Goal: Task Accomplishment & Management: Use online tool/utility

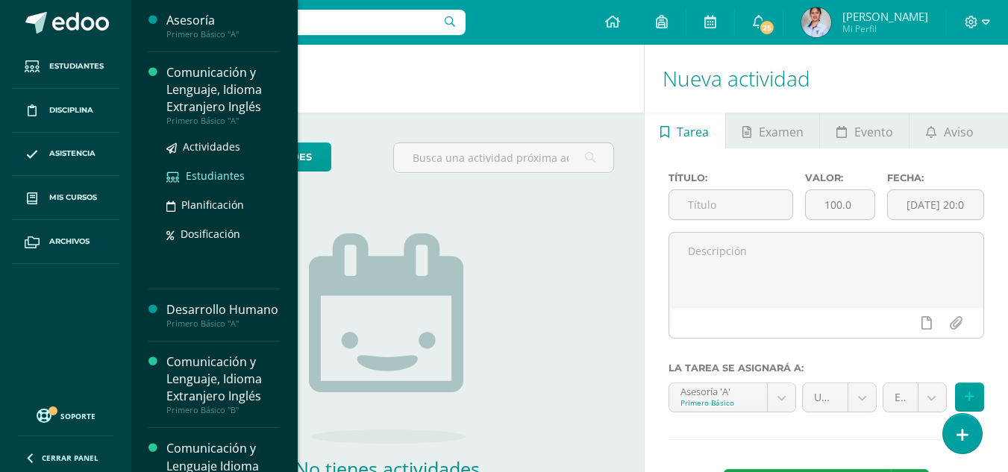
click at [213, 175] on span "Estudiantes" at bounding box center [215, 176] width 59 height 14
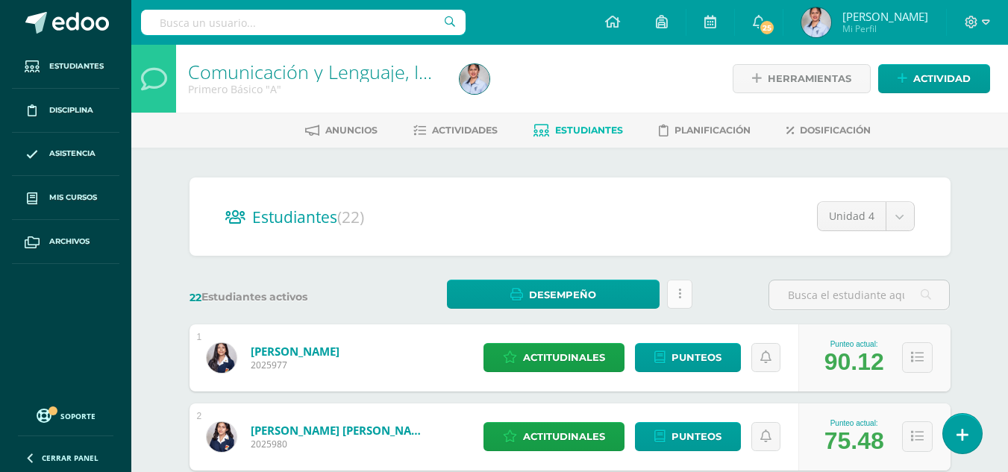
click at [683, 297] on link at bounding box center [679, 294] width 25 height 29
click at [451, 130] on span "Actividades" at bounding box center [465, 130] width 66 height 11
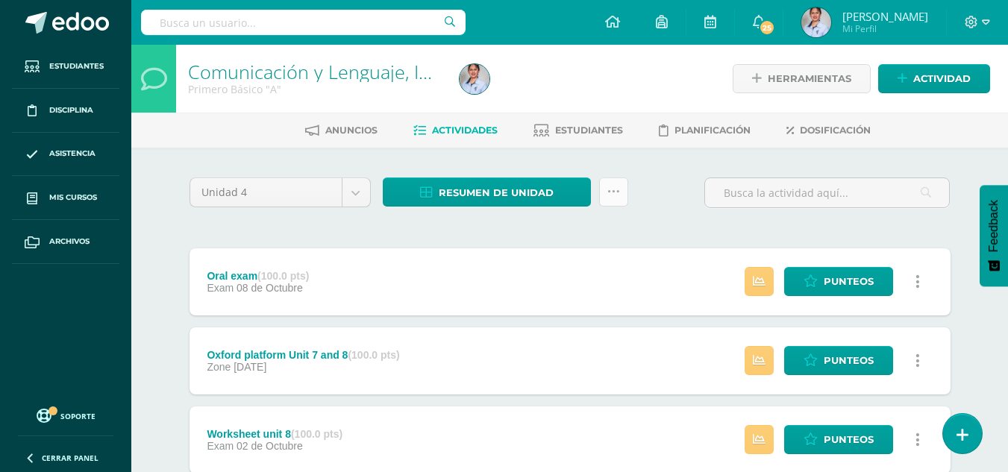
click at [620, 189] on link at bounding box center [613, 192] width 29 height 29
click at [669, 180] on div "Unidad 4 Unidad 1 Unidad 2 Unidad 3 Unidad 4 Resumen de unidad Descargar como H…" at bounding box center [570, 199] width 773 height 43
click at [510, 191] on span "Resumen de unidad" at bounding box center [496, 193] width 115 height 28
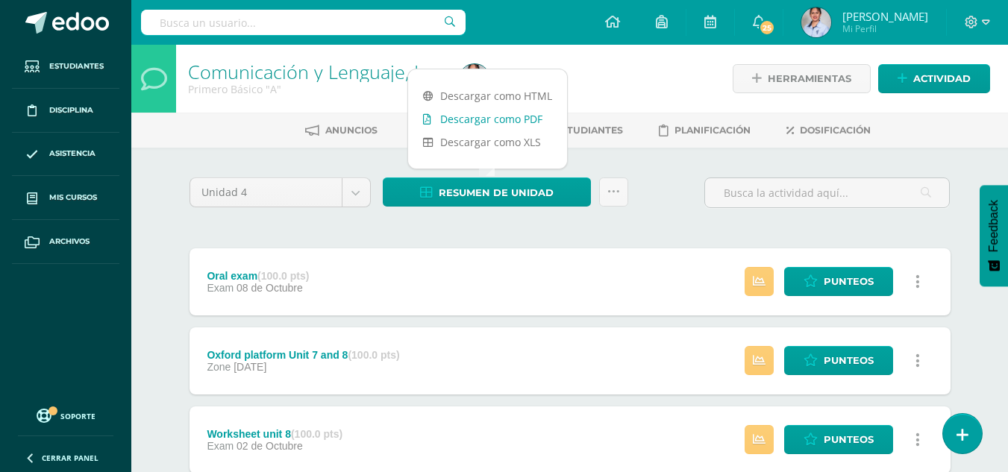
click at [490, 119] on link "Descargar como PDF" at bounding box center [487, 118] width 159 height 23
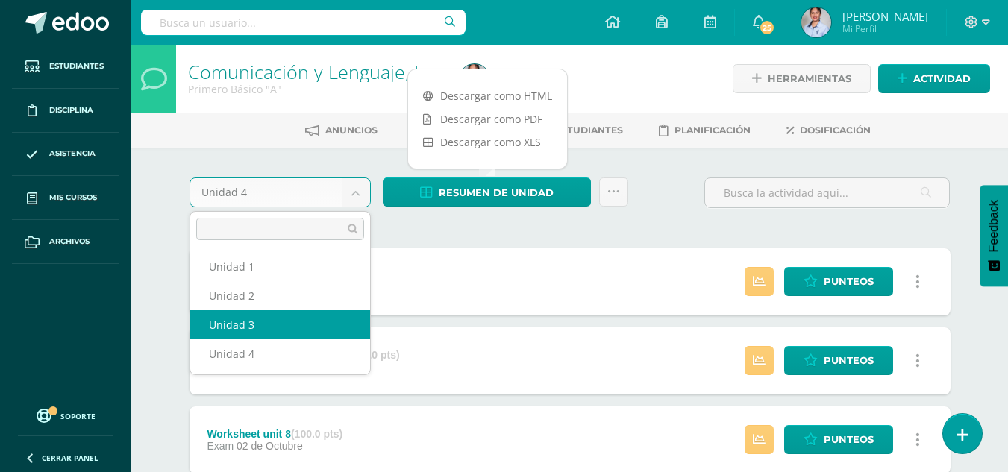
select select "Unidad 3"
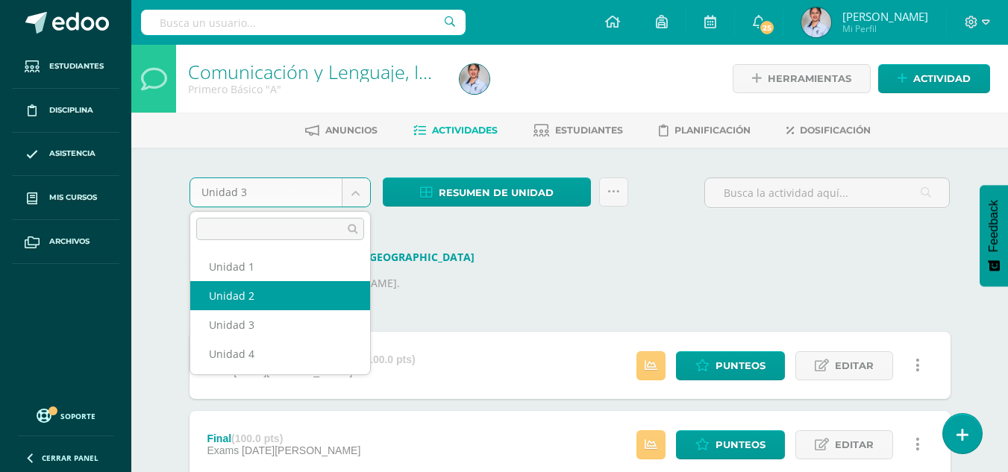
select select "Unidad 2"
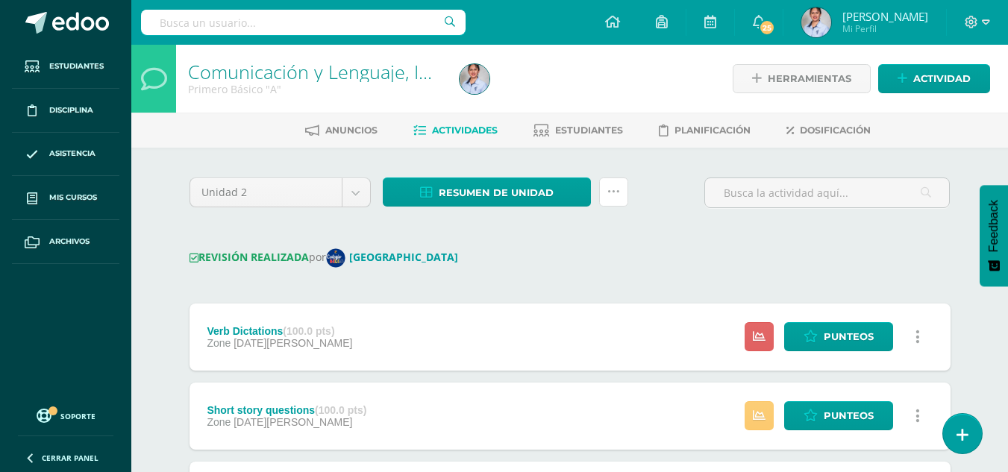
click at [619, 191] on link at bounding box center [613, 192] width 29 height 29
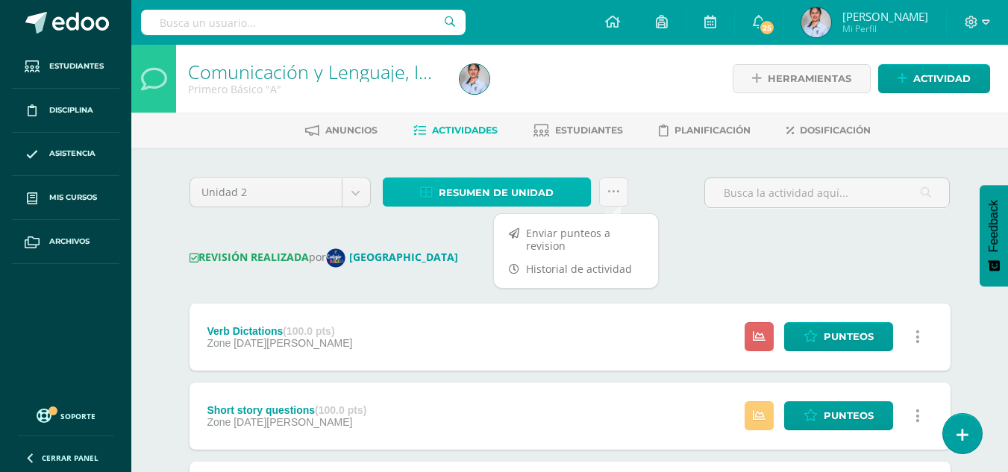
click at [445, 191] on span "Resumen de unidad" at bounding box center [496, 193] width 115 height 28
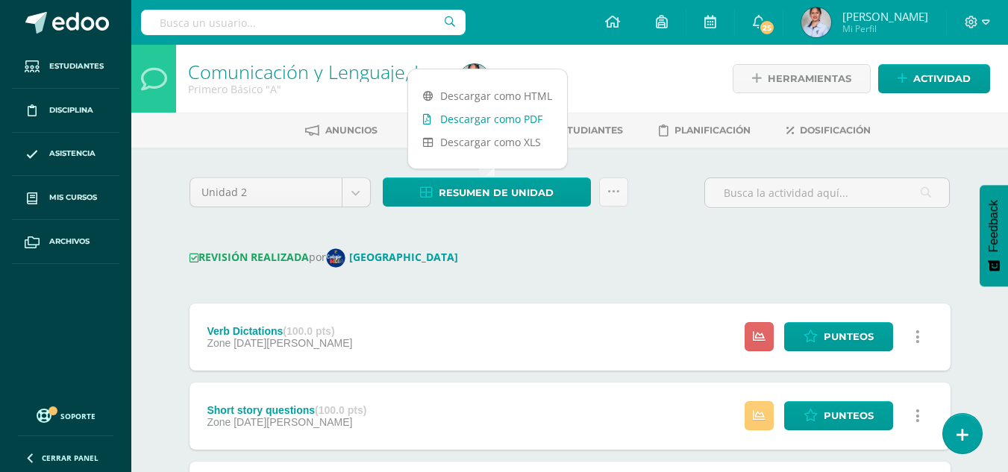
click at [474, 120] on link "Descargar como PDF" at bounding box center [487, 118] width 159 height 23
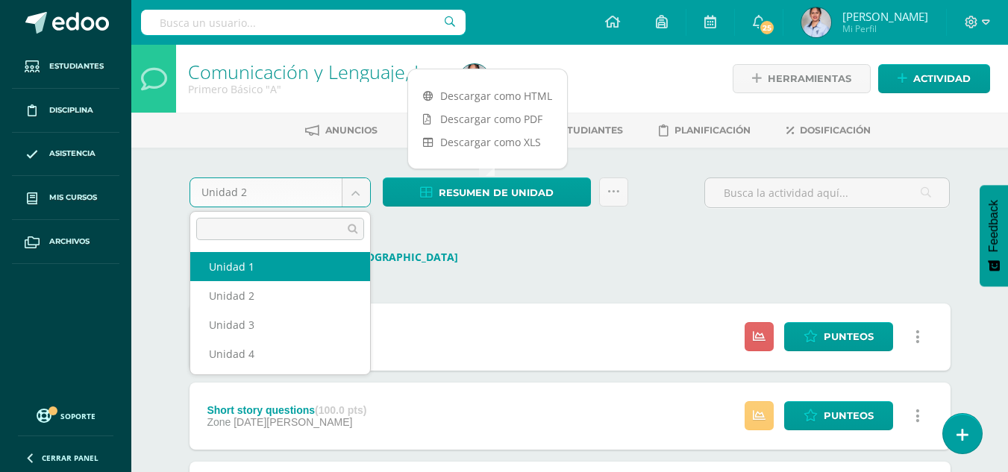
select select "Unidad 1"
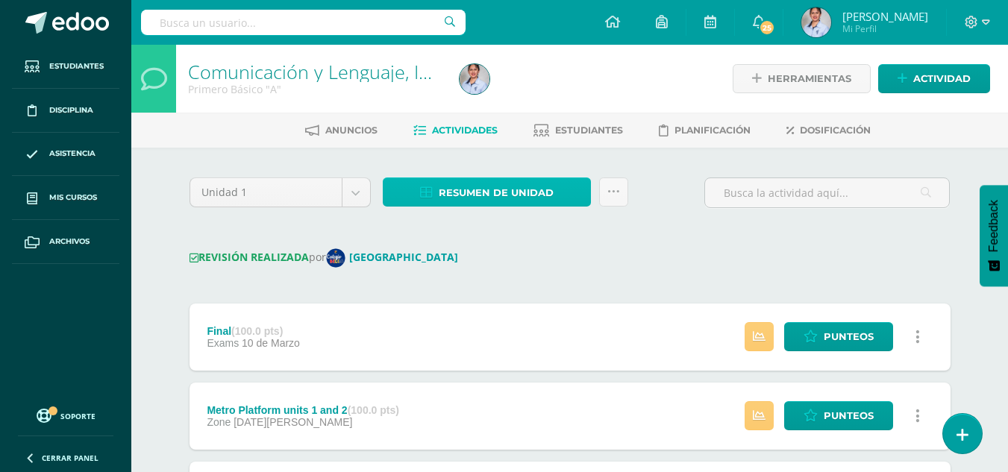
click at [491, 195] on span "Resumen de unidad" at bounding box center [496, 193] width 115 height 28
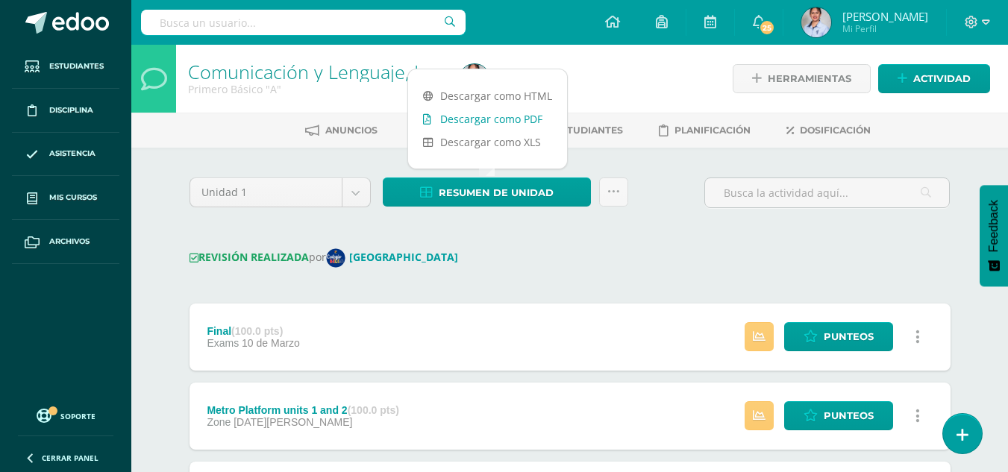
click at [510, 115] on link "Descargar como PDF" at bounding box center [487, 118] width 159 height 23
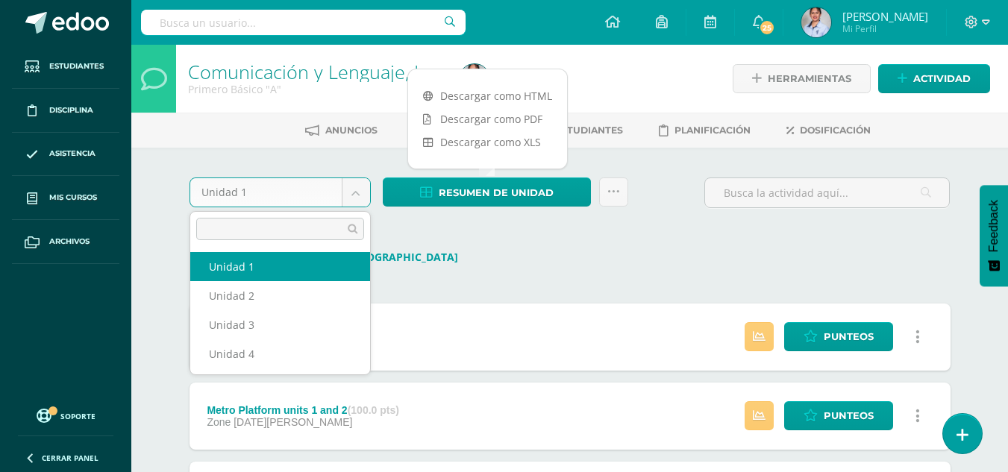
click at [343, 192] on body "Estudiantes Disciplina Asistencia Mis cursos Archivos Soporte Ayuda Reportar un…" at bounding box center [504, 472] width 1008 height 944
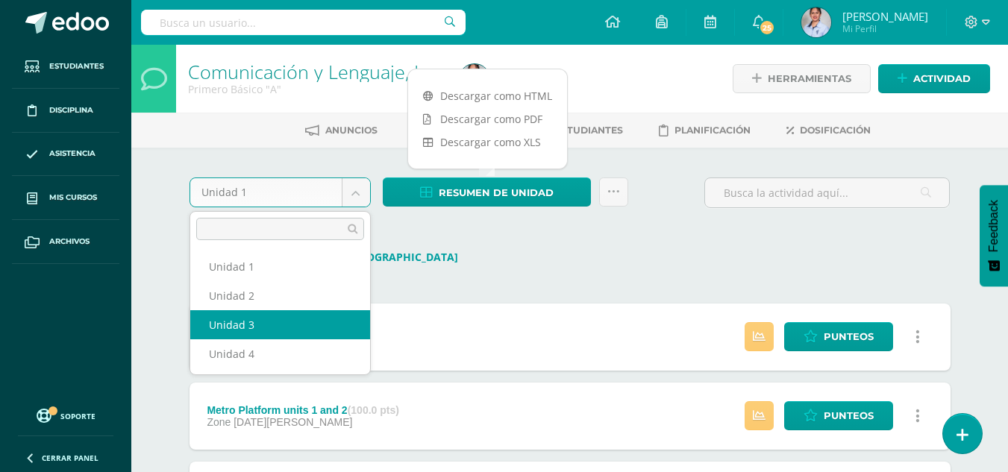
select select "Unidad 3"
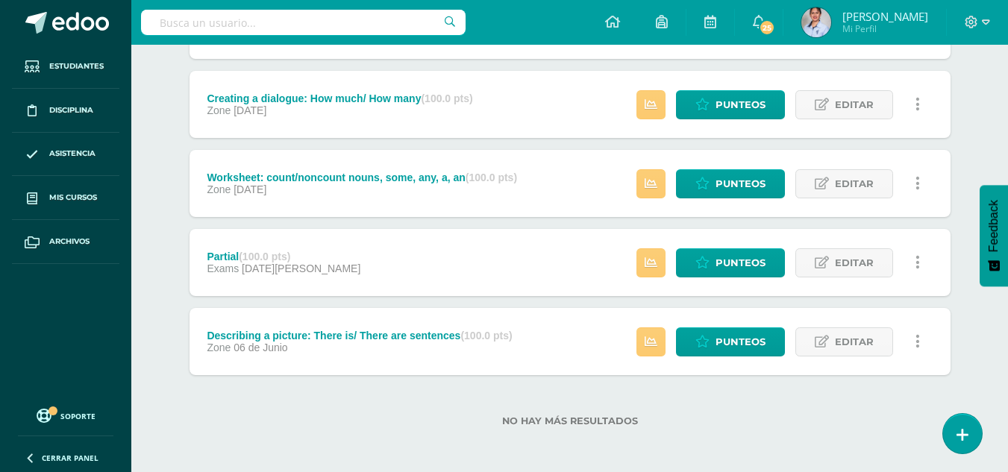
scroll to position [501, 0]
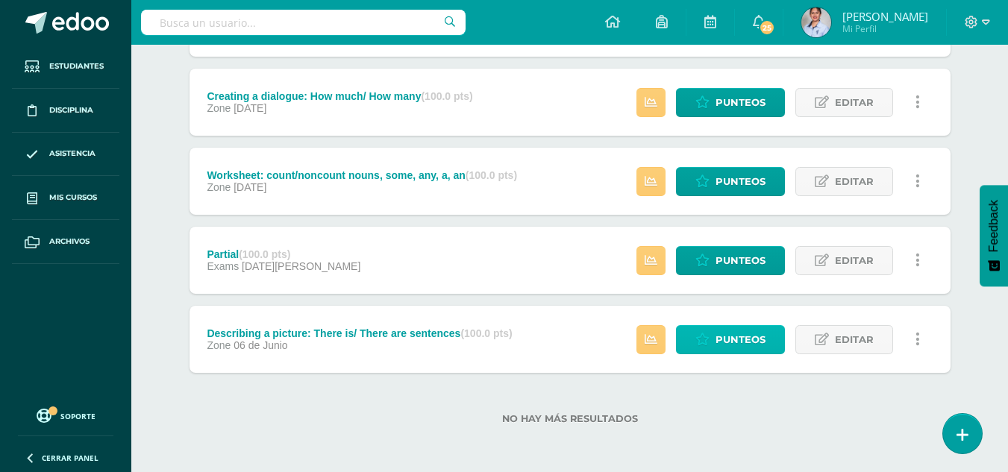
click at [735, 337] on span "Punteos" at bounding box center [740, 340] width 50 height 28
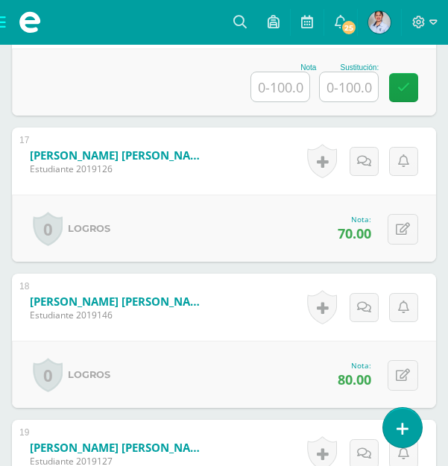
scroll to position [2762, 0]
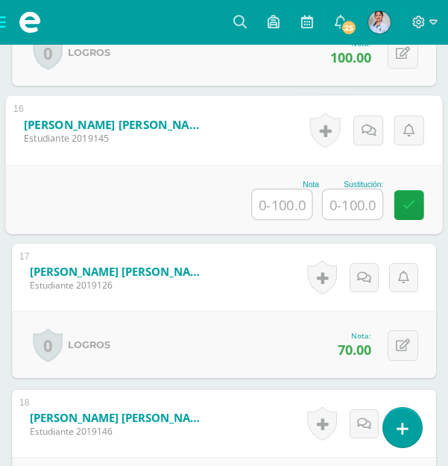
click at [277, 205] on input "text" at bounding box center [282, 204] width 60 height 30
type input "74"
click at [404, 207] on icon at bounding box center [409, 204] width 13 height 13
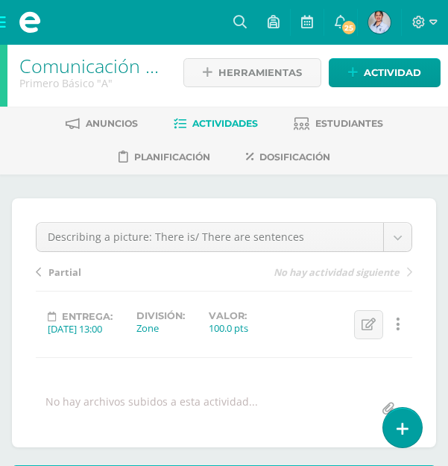
scroll to position [0, 0]
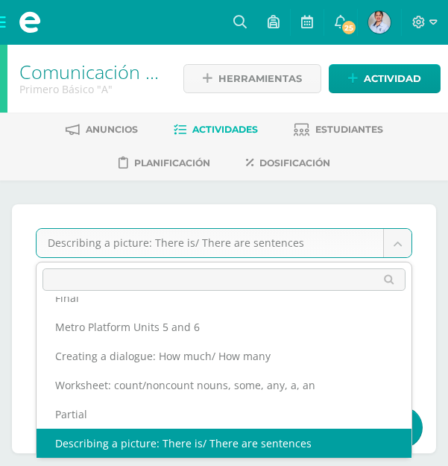
scroll to position [35, 0]
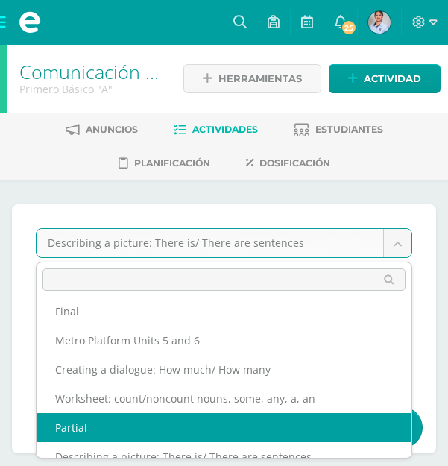
select select "/dashboard/teacher/grade-activity/125374/"
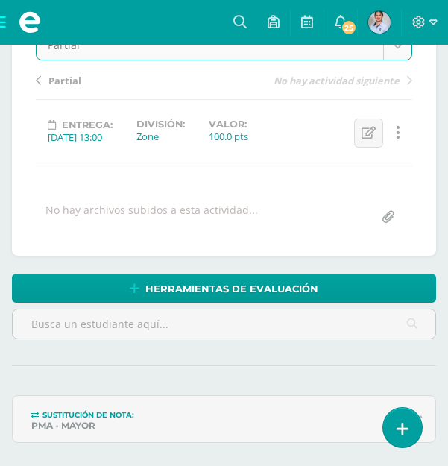
scroll to position [224, 0]
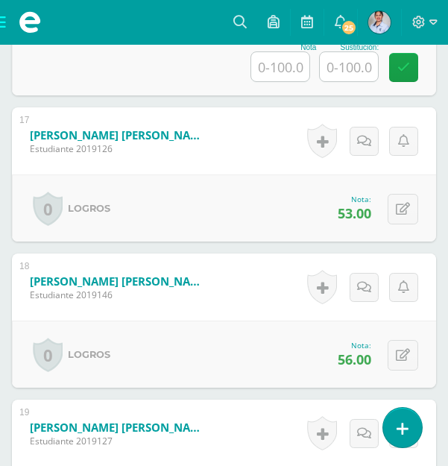
scroll to position [2764, 0]
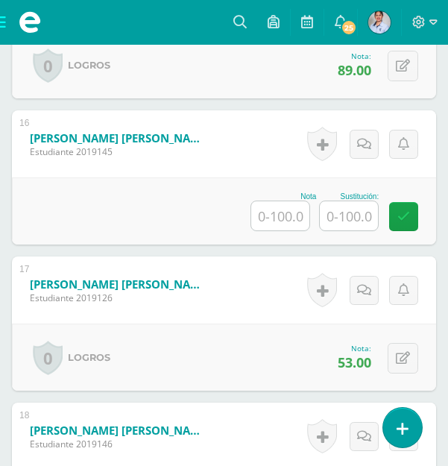
click at [288, 216] on input "text" at bounding box center [280, 215] width 58 height 29
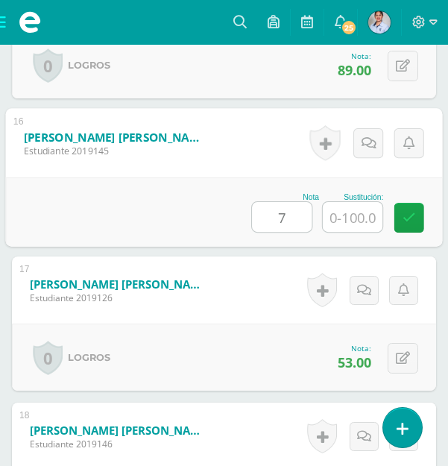
type input "75"
click at [413, 217] on icon at bounding box center [409, 217] width 13 height 13
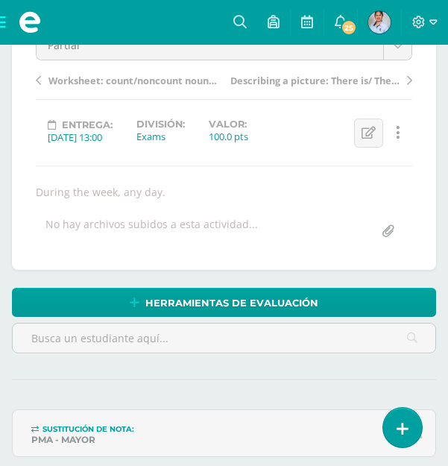
scroll to position [0, 0]
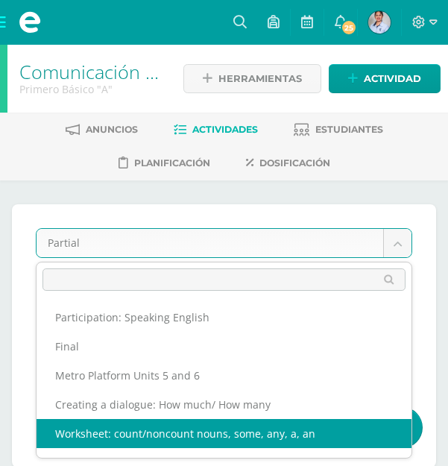
select select "/dashboard/teacher/grade-activity/125373/"
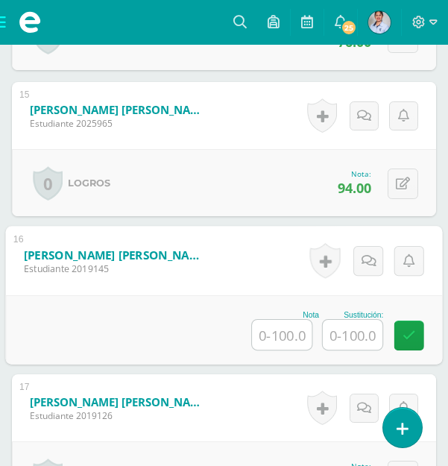
scroll to position [2633, 0]
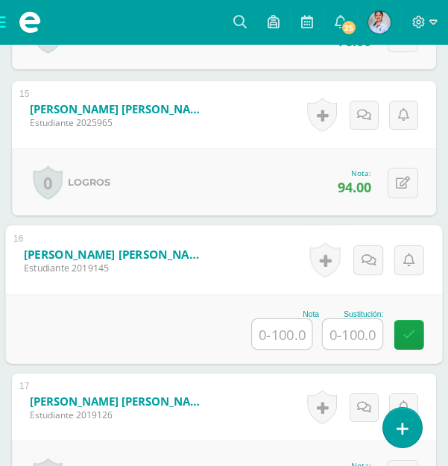
click at [291, 339] on input "text" at bounding box center [282, 334] width 60 height 30
type input "85"
click at [413, 336] on icon at bounding box center [409, 334] width 13 height 13
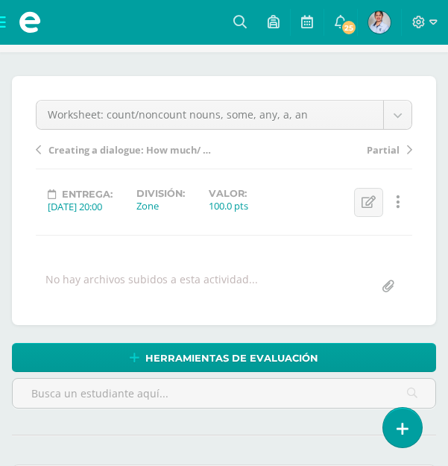
scroll to position [0, 0]
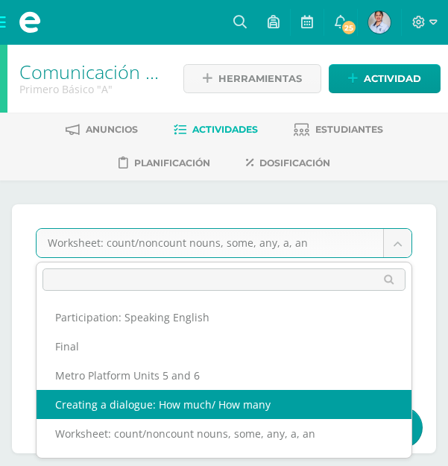
select select "/dashboard/teacher/grade-activity/125375/"
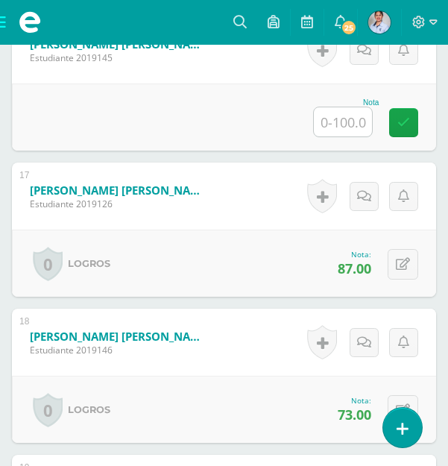
scroll to position [2709, 0]
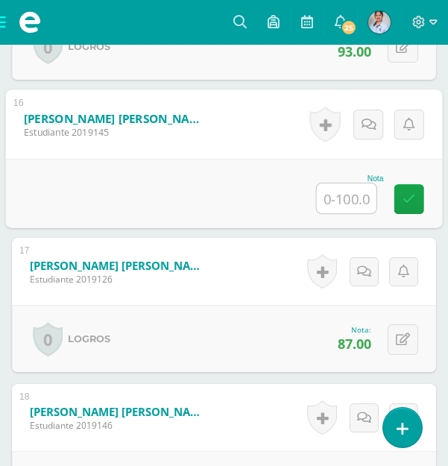
click at [350, 197] on input "text" at bounding box center [347, 199] width 60 height 30
type input "85"
click at [413, 200] on icon at bounding box center [409, 198] width 13 height 13
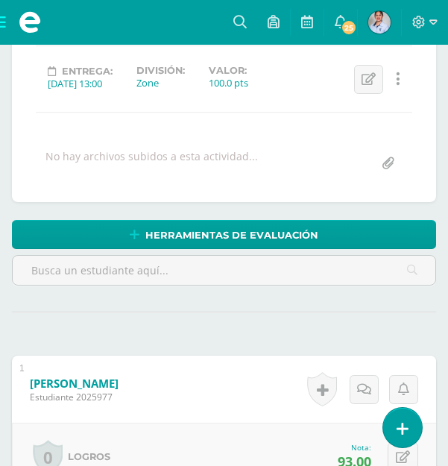
scroll to position [0, 0]
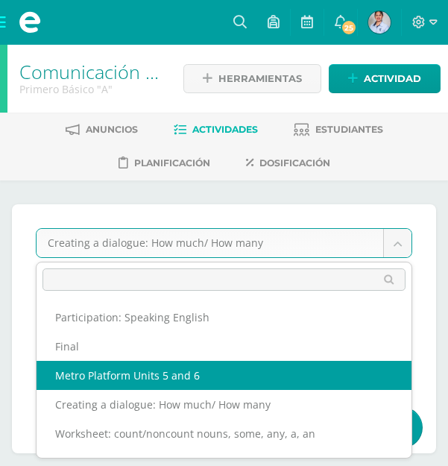
select select "/dashboard/teacher/grade-activity/125377/"
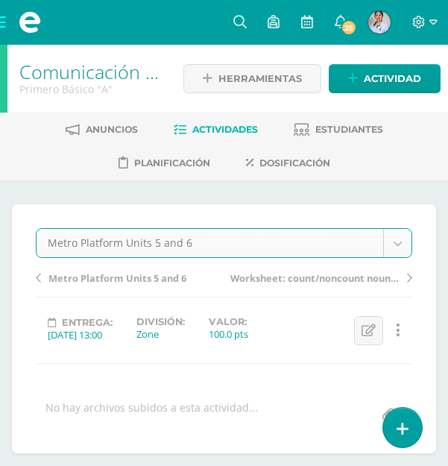
scroll to position [522, 0]
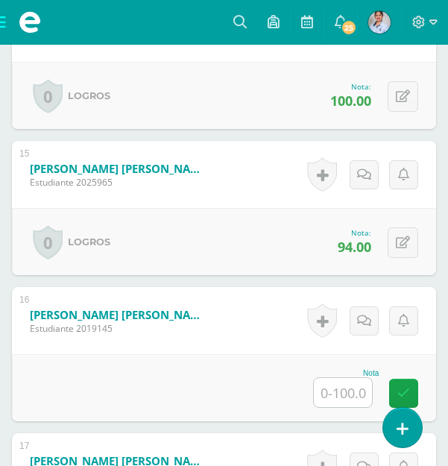
scroll to position [2542, 0]
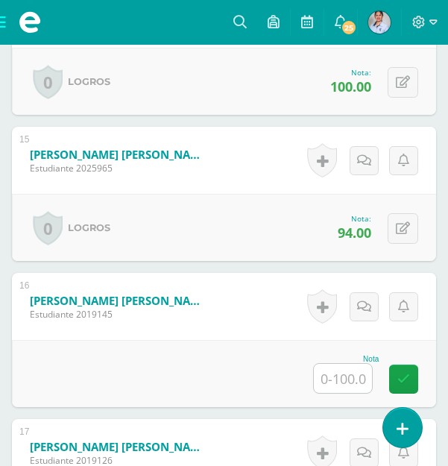
click at [351, 374] on input "text" at bounding box center [343, 378] width 58 height 29
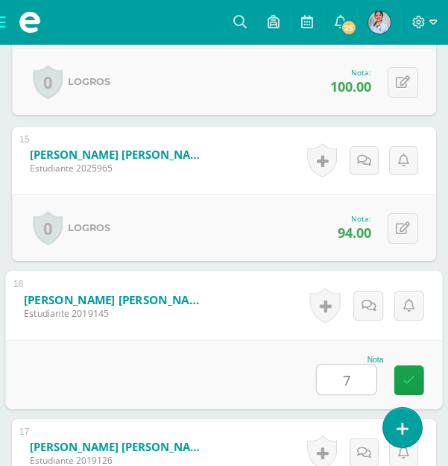
type input "79"
click at [405, 383] on icon at bounding box center [409, 380] width 13 height 13
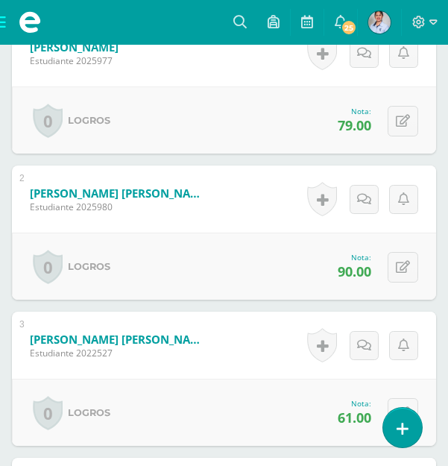
scroll to position [0, 0]
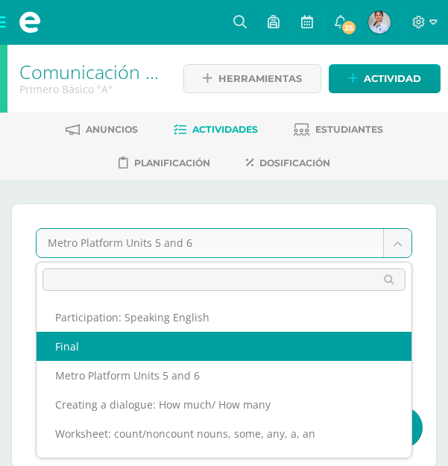
select select "/dashboard/teacher/grade-activity/125378/"
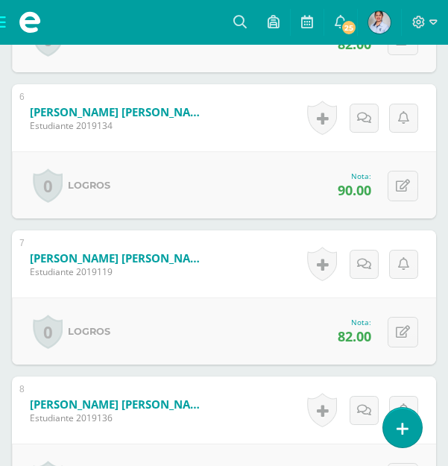
scroll to position [1333, 0]
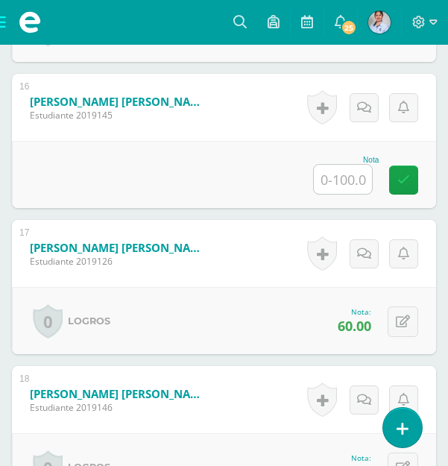
scroll to position [2661, 0]
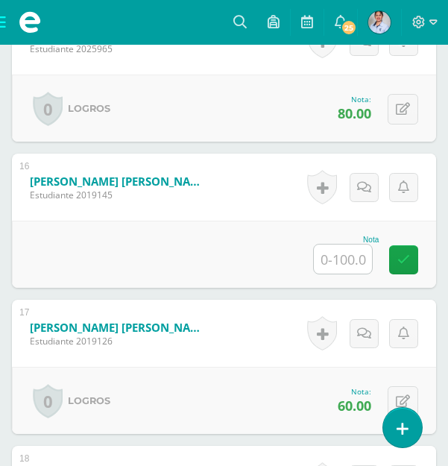
click at [330, 257] on input "text" at bounding box center [343, 259] width 58 height 29
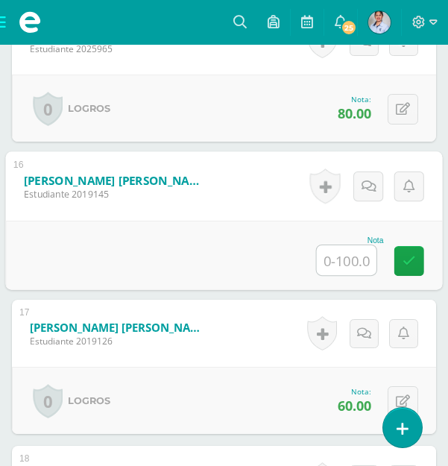
scroll to position [2662, 0]
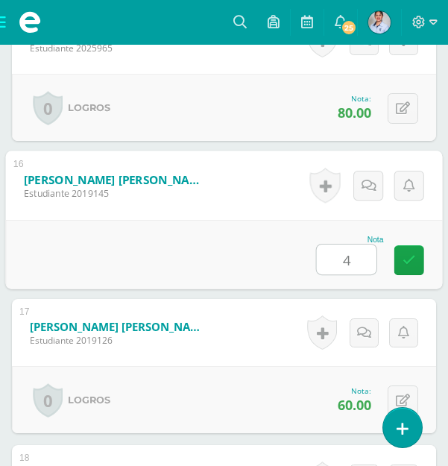
type input "40"
click at [405, 263] on icon at bounding box center [409, 260] width 13 height 13
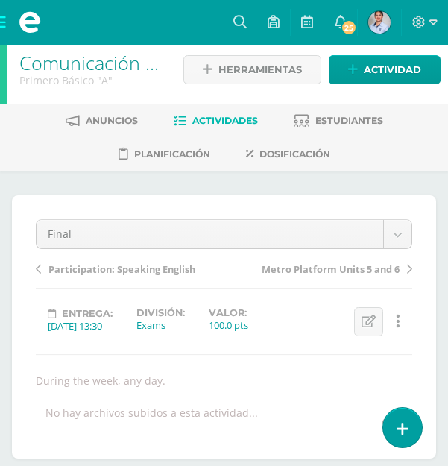
scroll to position [0, 0]
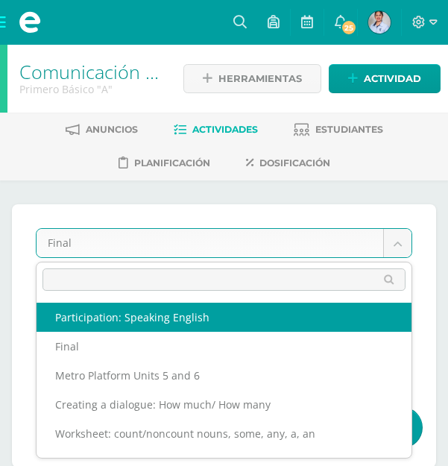
select select "/dashboard/teacher/grade-activity/125376/"
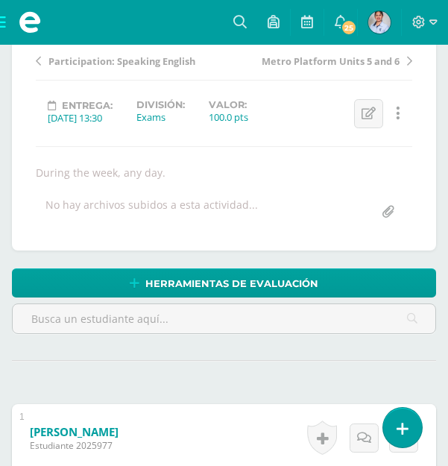
scroll to position [224, 0]
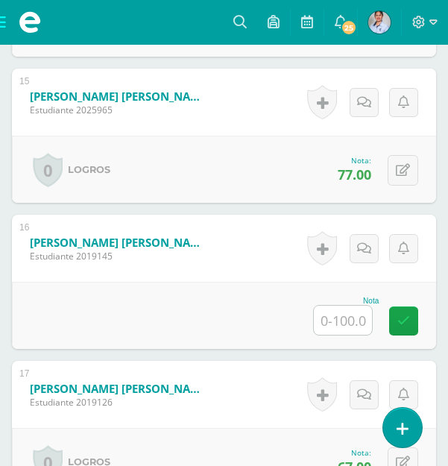
scroll to position [2572, 0]
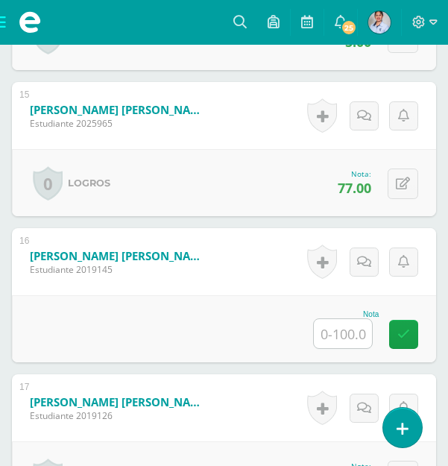
click at [333, 329] on input "text" at bounding box center [343, 333] width 58 height 29
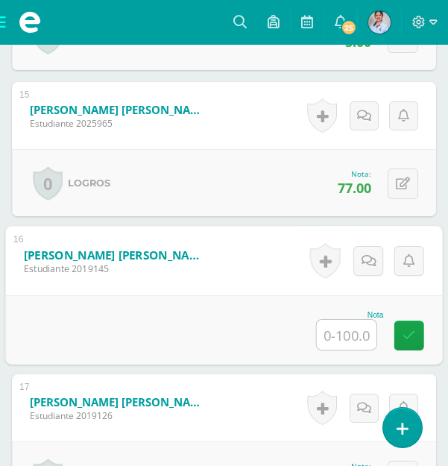
scroll to position [2573, 0]
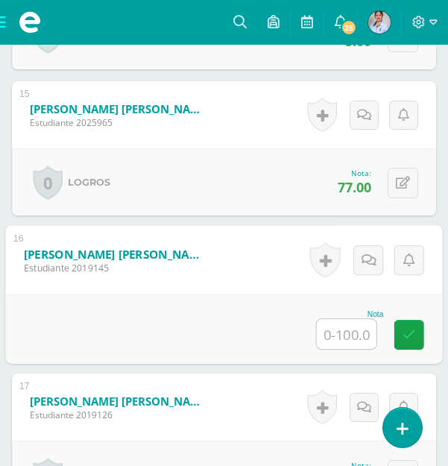
type input "0"
click at [401, 338] on link at bounding box center [410, 335] width 30 height 30
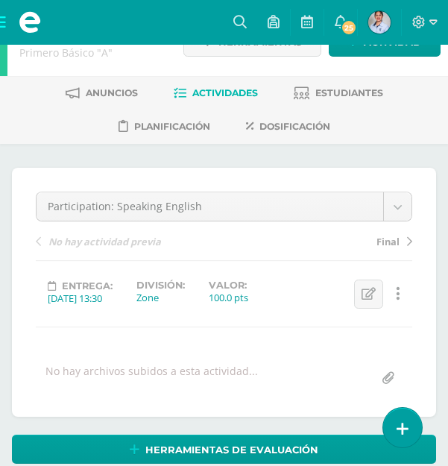
scroll to position [0, 0]
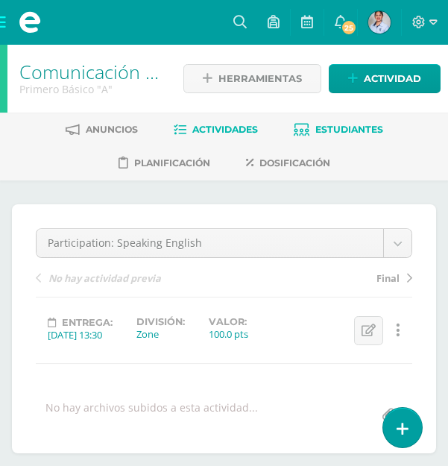
click at [342, 124] on span "Estudiantes" at bounding box center [350, 129] width 68 height 11
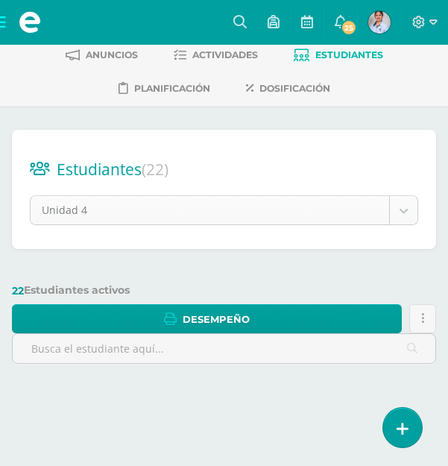
scroll to position [147, 0]
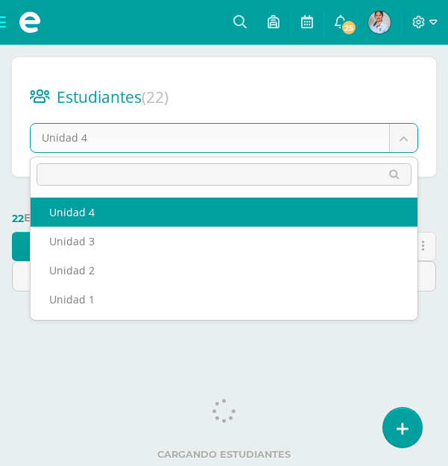
click at [396, 142] on body "Estudiantes Disciplina Asistencia Mis cursos Archivos Soporte Ayuda Reportar un…" at bounding box center [224, 91] width 448 height 477
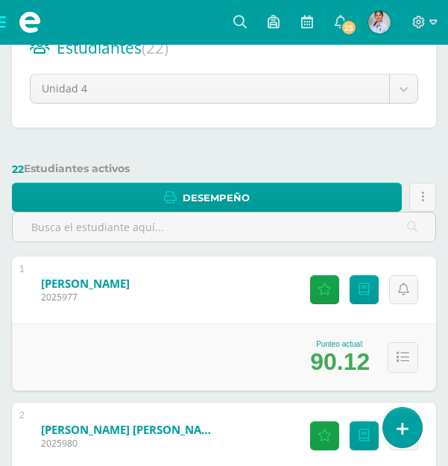
scroll to position [224, 0]
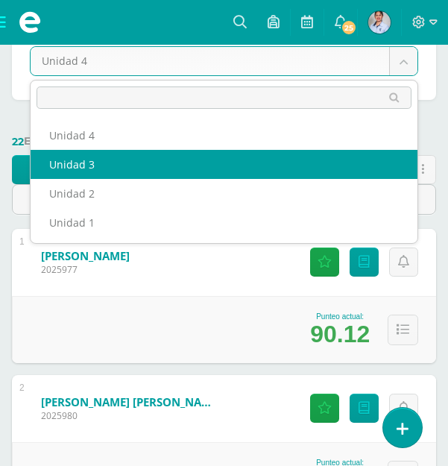
select select "/dashboard/teacher/section/3716/students/?unit=116085"
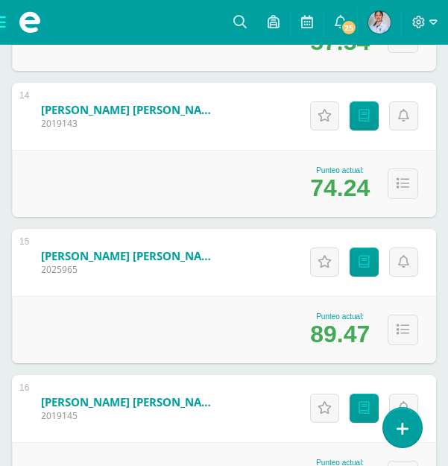
scroll to position [2495, 0]
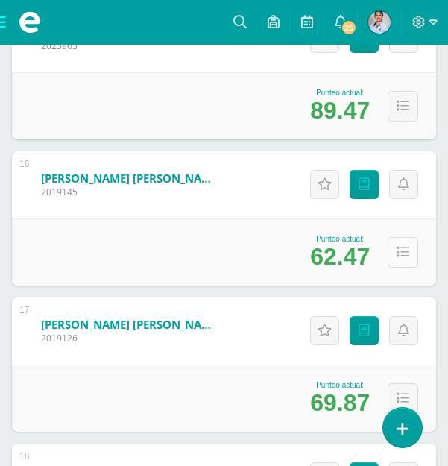
click at [395, 255] on button at bounding box center [403, 252] width 31 height 31
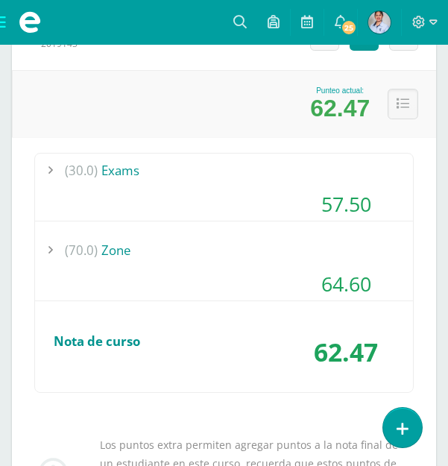
scroll to position [2644, 0]
click at [48, 170] on div at bounding box center [50, 170] width 30 height 34
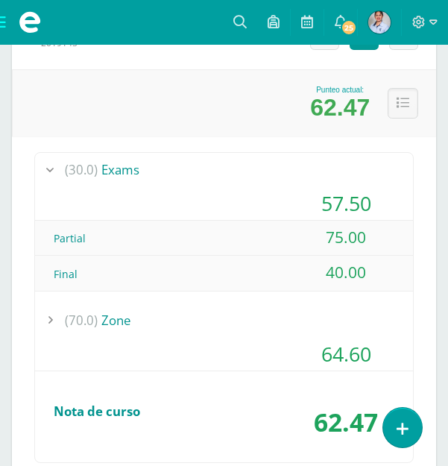
click at [49, 314] on div at bounding box center [50, 321] width 30 height 34
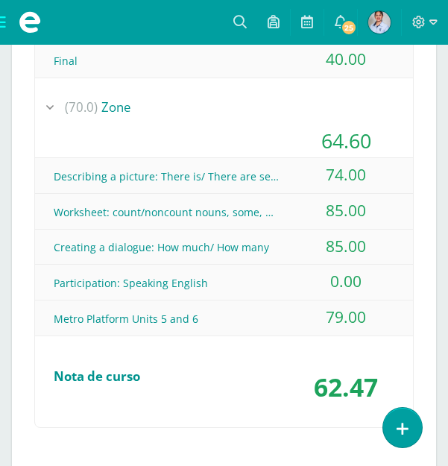
scroll to position [2868, 0]
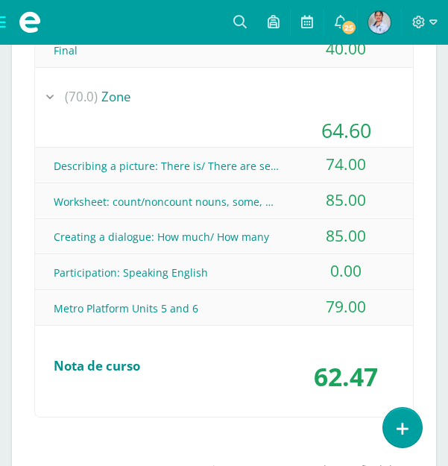
click at [47, 101] on div at bounding box center [50, 97] width 30 height 34
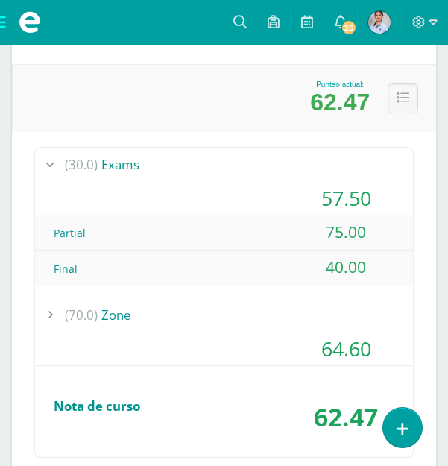
scroll to position [2644, 0]
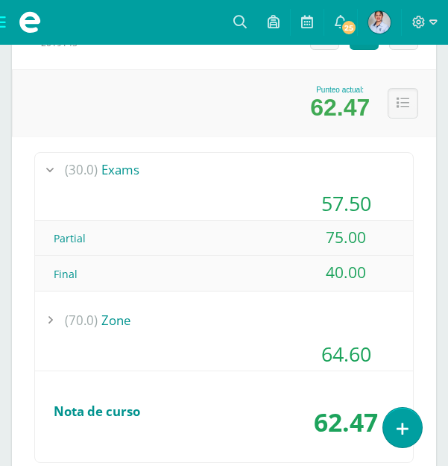
click at [49, 321] on div at bounding box center [50, 321] width 30 height 34
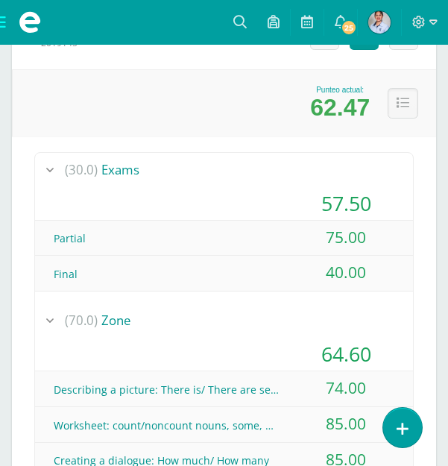
click at [49, 321] on div at bounding box center [50, 321] width 30 height 34
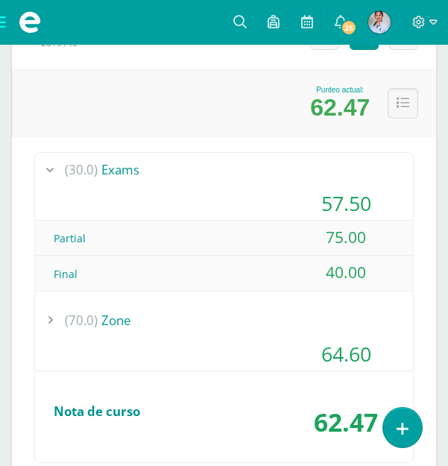
click at [49, 166] on div at bounding box center [50, 170] width 30 height 34
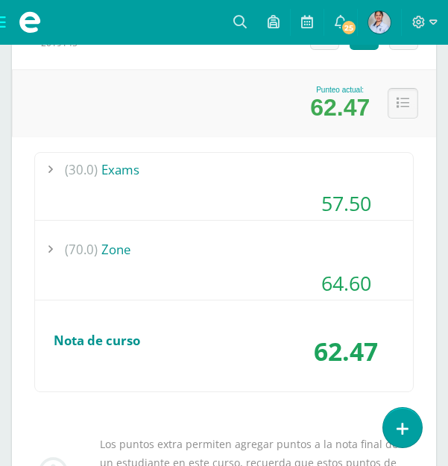
click at [396, 110] on button at bounding box center [403, 103] width 31 height 31
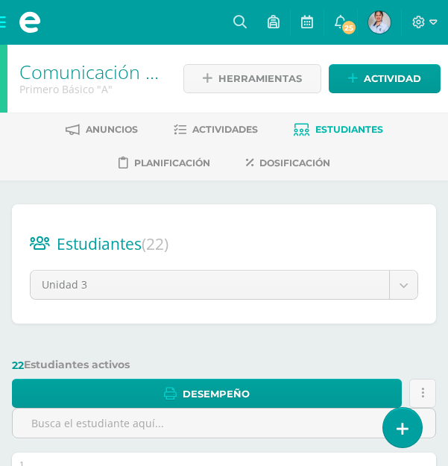
scroll to position [0, 0]
click at [4, 23] on span at bounding box center [30, 22] width 60 height 45
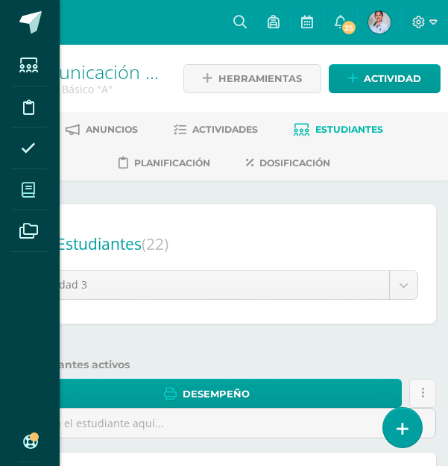
click at [25, 190] on icon at bounding box center [28, 190] width 13 height 15
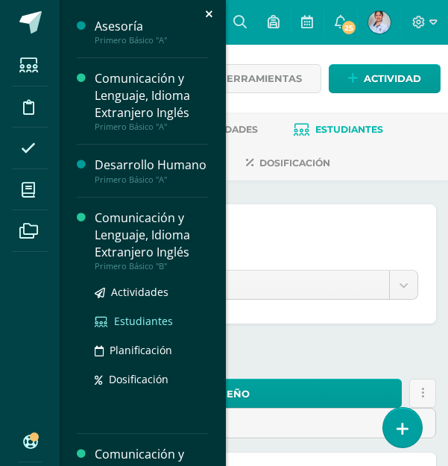
click at [140, 328] on span "Estudiantes" at bounding box center [143, 321] width 59 height 14
click at [134, 299] on span "Actividades" at bounding box center [139, 292] width 57 height 14
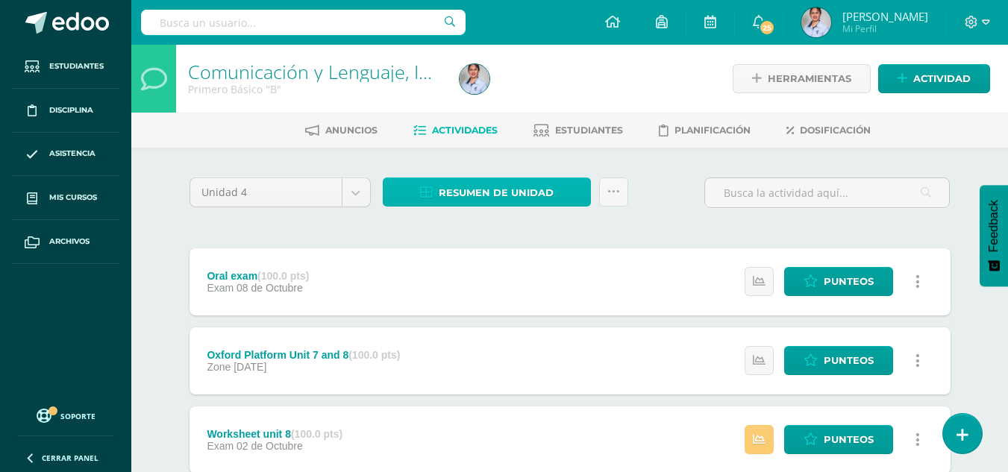
click at [440, 187] on span "Resumen de unidad" at bounding box center [496, 193] width 115 height 28
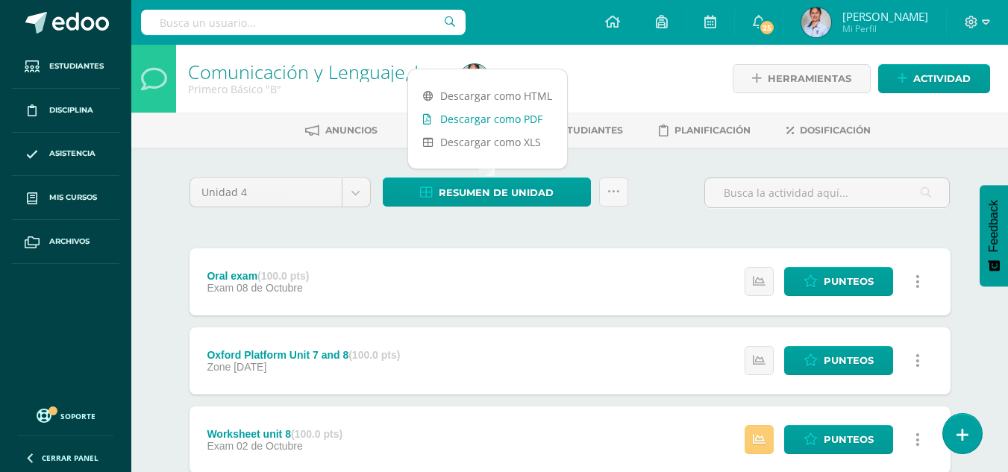
click at [448, 114] on link "Descargar como PDF" at bounding box center [487, 118] width 159 height 23
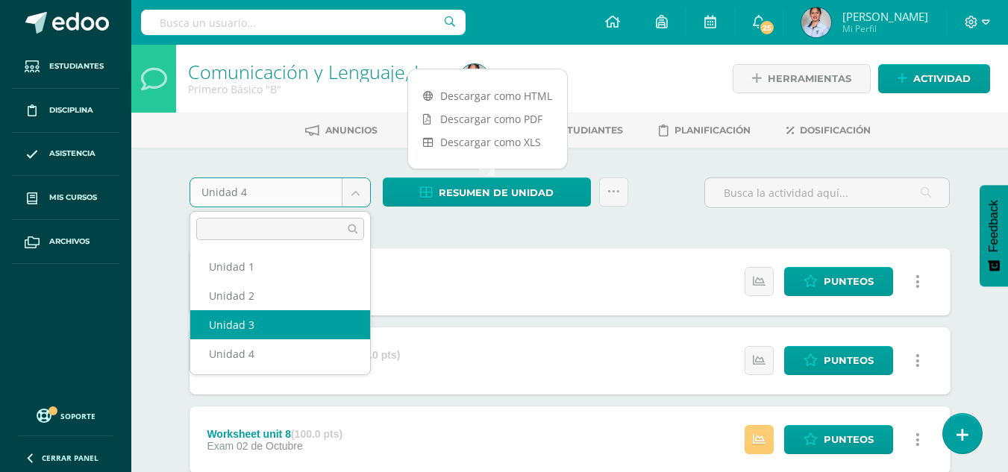
select select "Unidad 3"
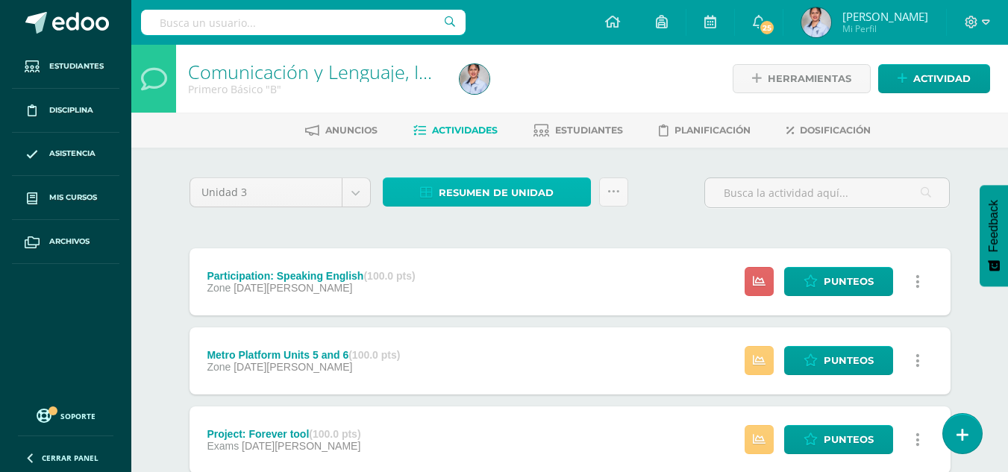
click at [501, 192] on span "Resumen de unidad" at bounding box center [496, 193] width 115 height 28
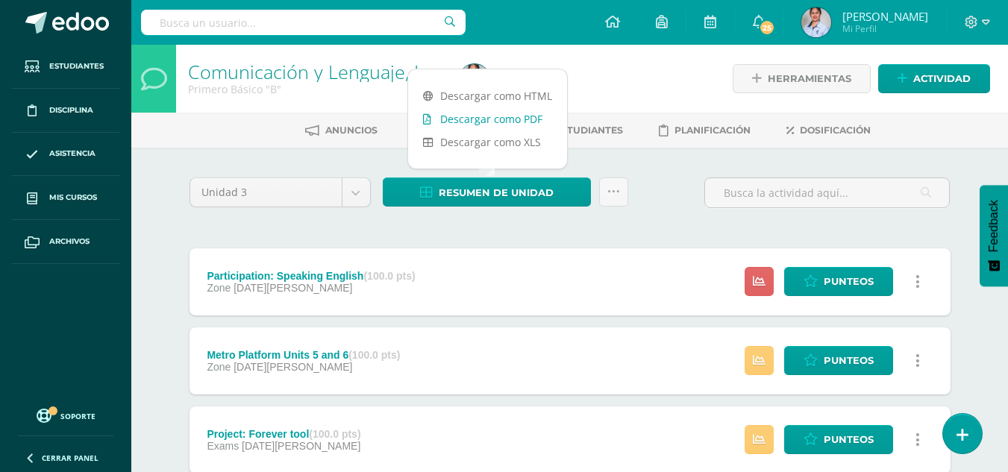
click at [489, 118] on link "Descargar como PDF" at bounding box center [487, 118] width 159 height 23
click at [357, 198] on body "Estudiantes Disciplina Asistencia Mis cursos Archivos Soporte Ayuda Reportar un…" at bounding box center [504, 444] width 1008 height 889
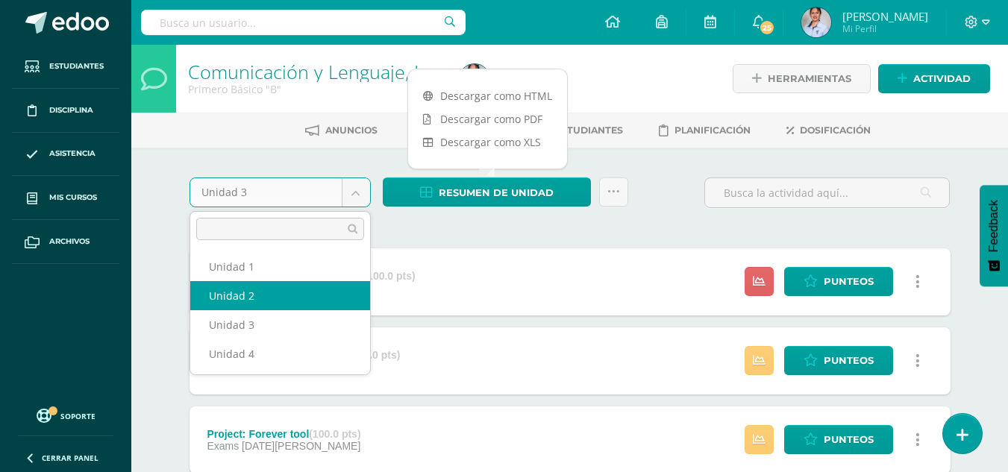
select select "Unidad 2"
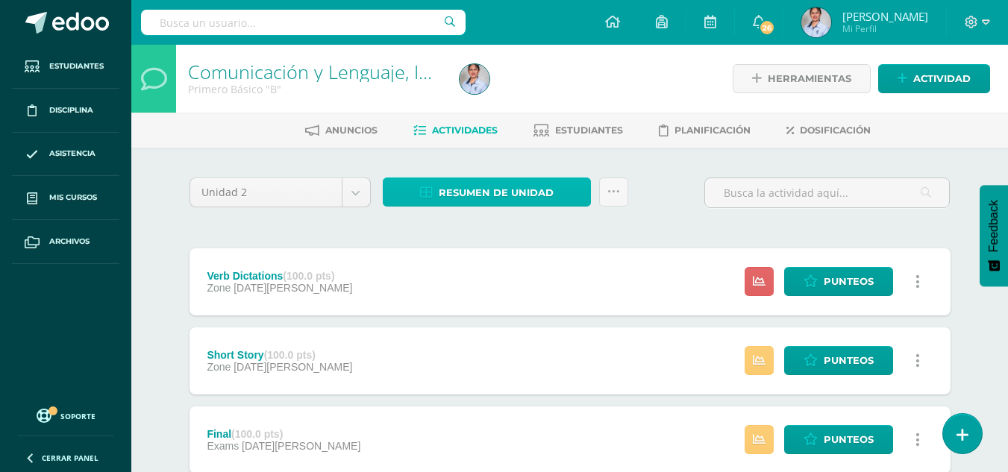
click at [498, 195] on span "Resumen de unidad" at bounding box center [496, 193] width 115 height 28
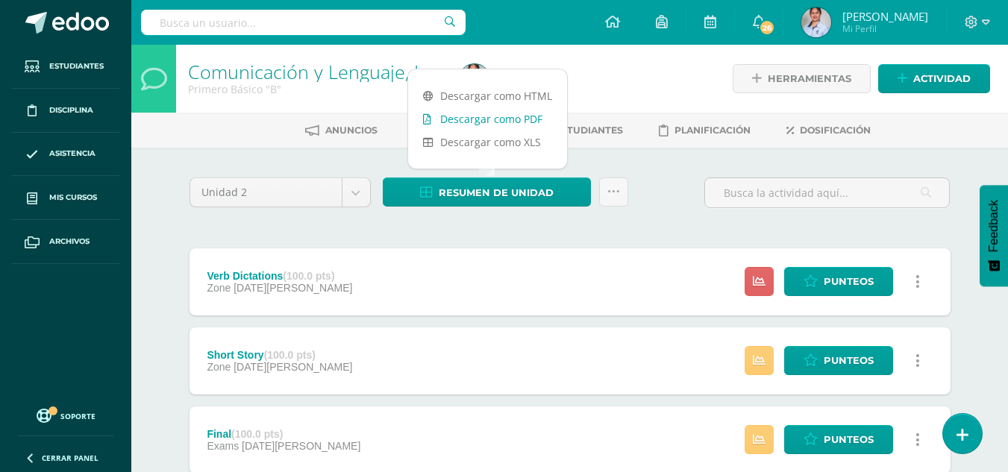
click at [496, 125] on link "Descargar como PDF" at bounding box center [487, 118] width 159 height 23
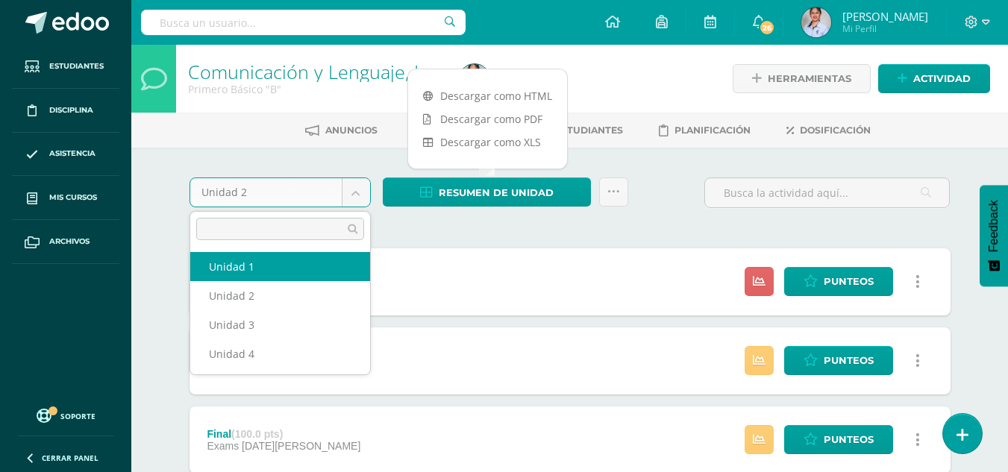
select select "Unidad 1"
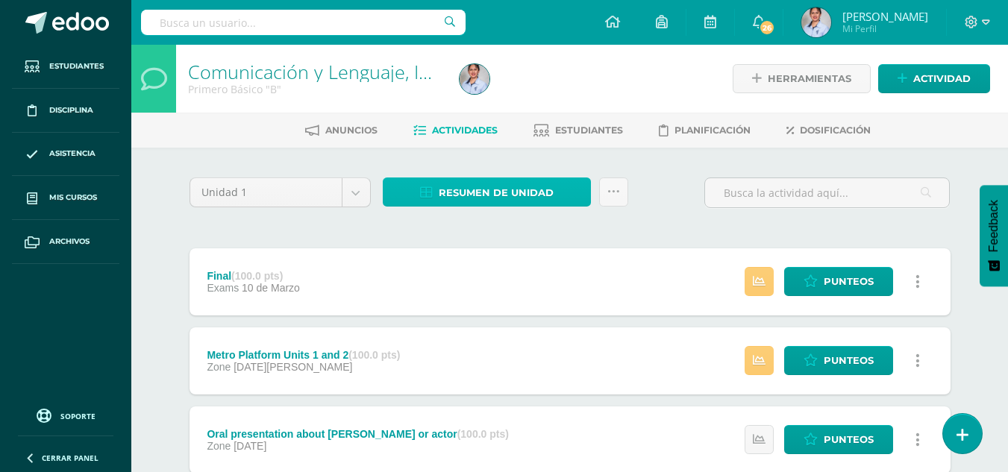
click at [480, 194] on span "Resumen de unidad" at bounding box center [496, 193] width 115 height 28
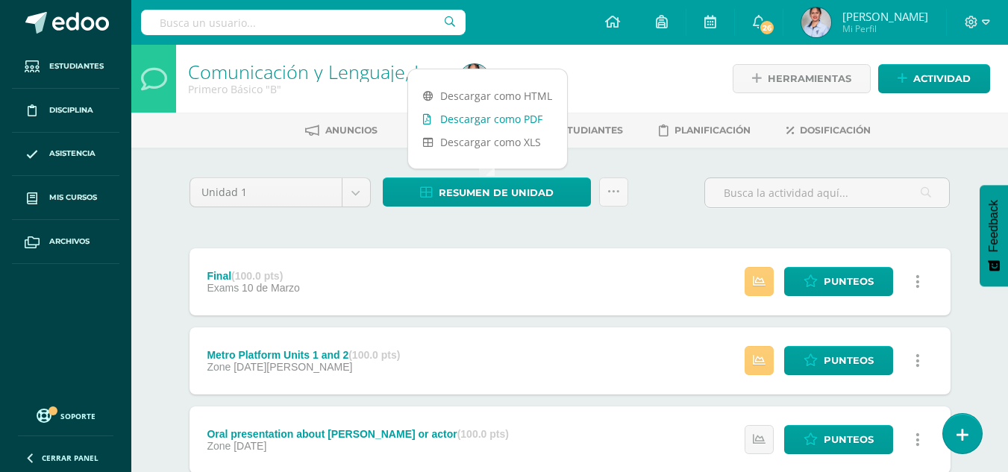
click at [487, 121] on link "Descargar como PDF" at bounding box center [487, 118] width 159 height 23
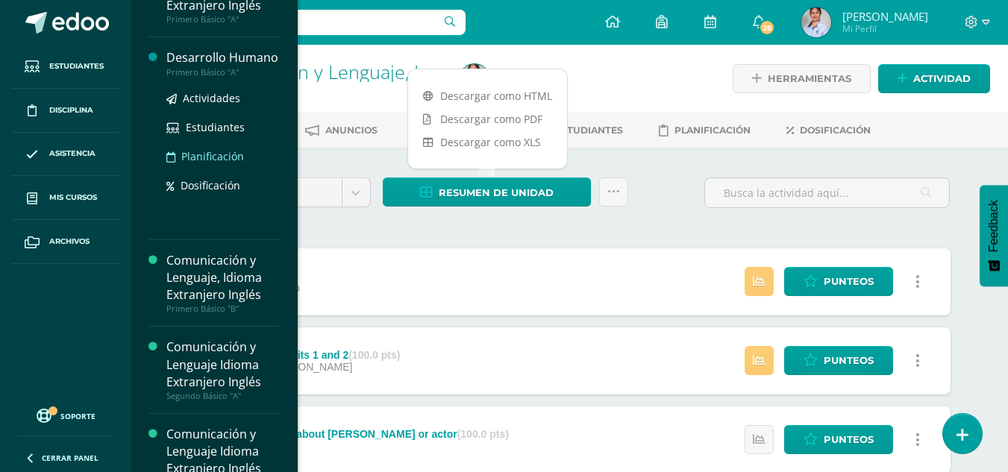
scroll to position [147, 0]
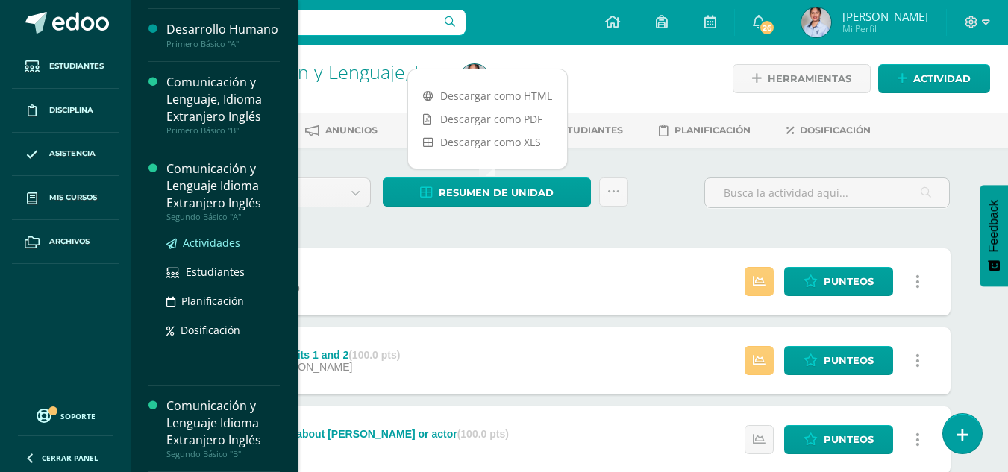
click at [218, 245] on span "Actividades" at bounding box center [211, 243] width 57 height 14
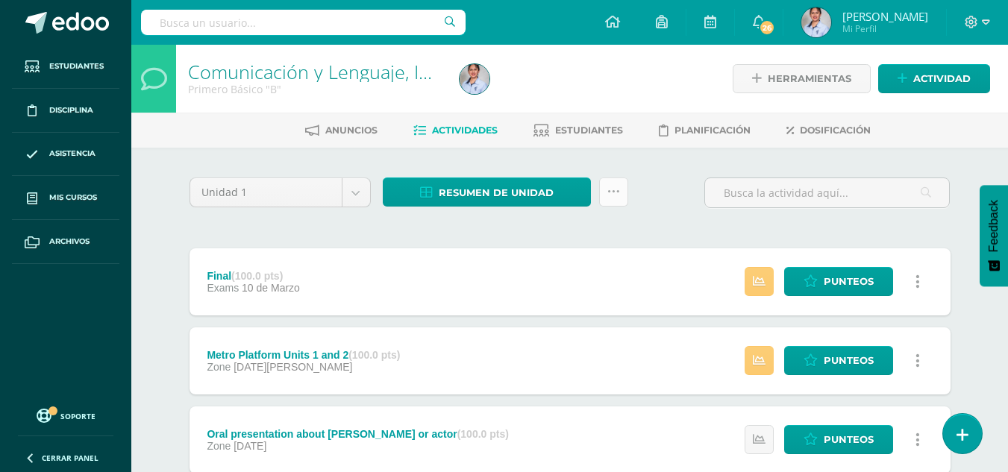
scroll to position [0, 0]
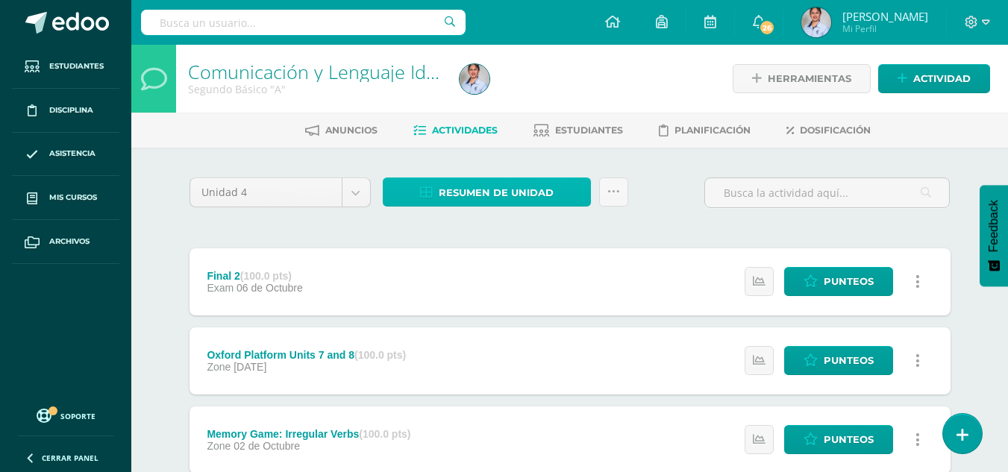
click at [490, 192] on span "Resumen de unidad" at bounding box center [496, 193] width 115 height 28
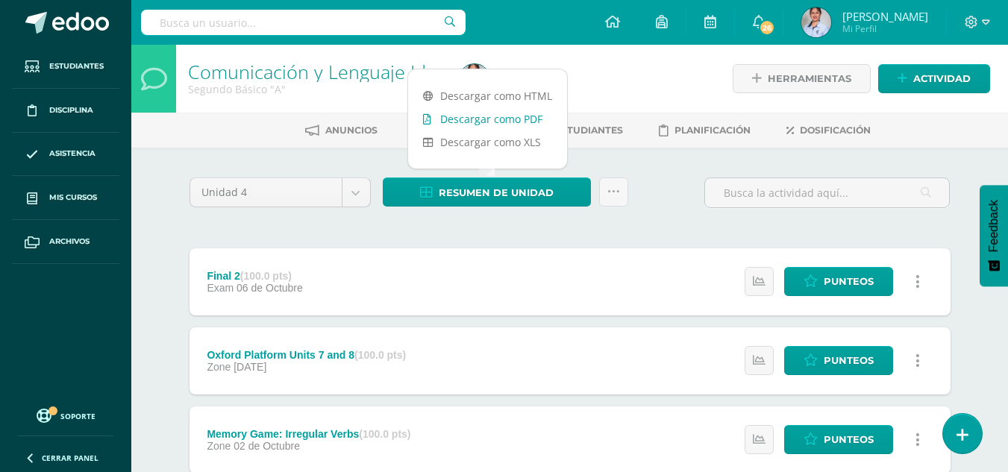
click at [486, 124] on link "Descargar como PDF" at bounding box center [487, 118] width 159 height 23
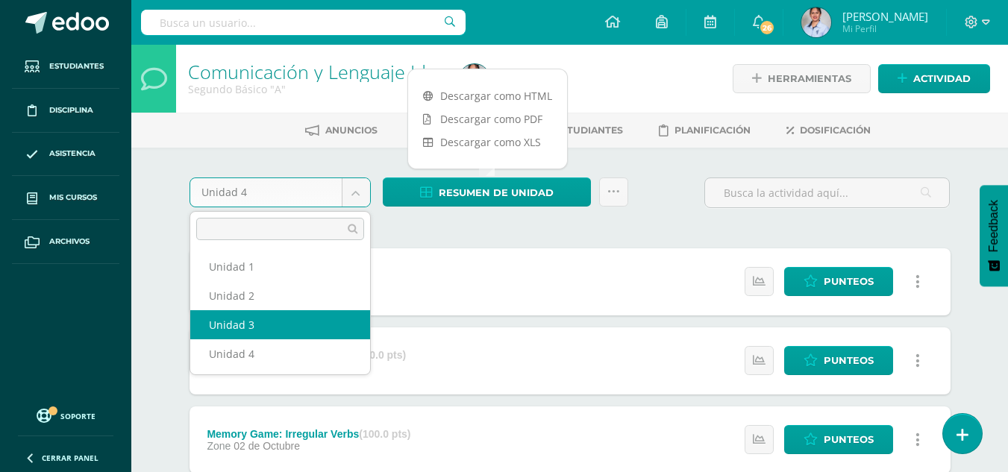
select select "Unidad 3"
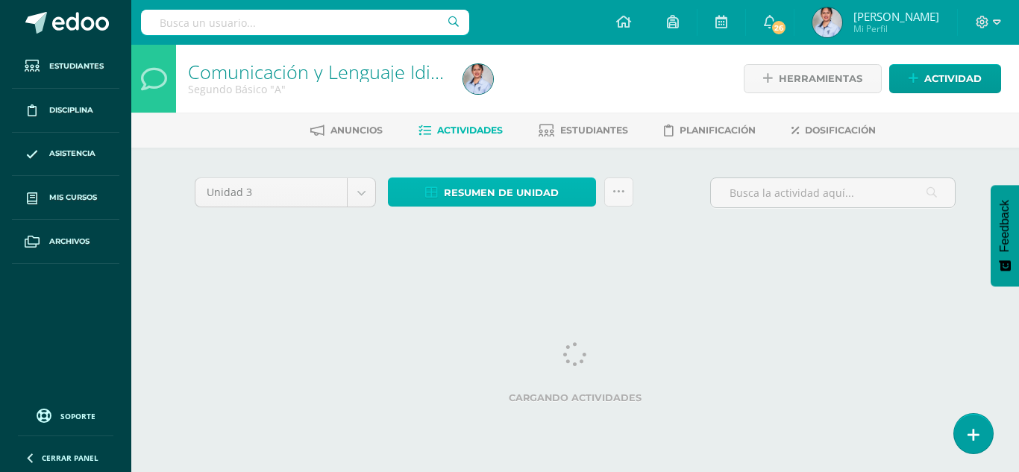
click at [495, 194] on span "Resumen de unidad" at bounding box center [501, 193] width 115 height 28
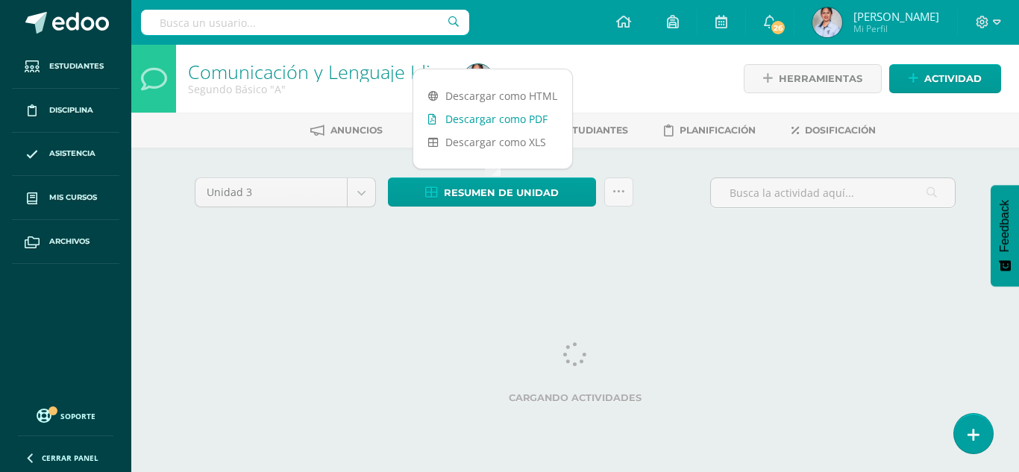
click at [492, 117] on link "Descargar como PDF" at bounding box center [492, 118] width 159 height 23
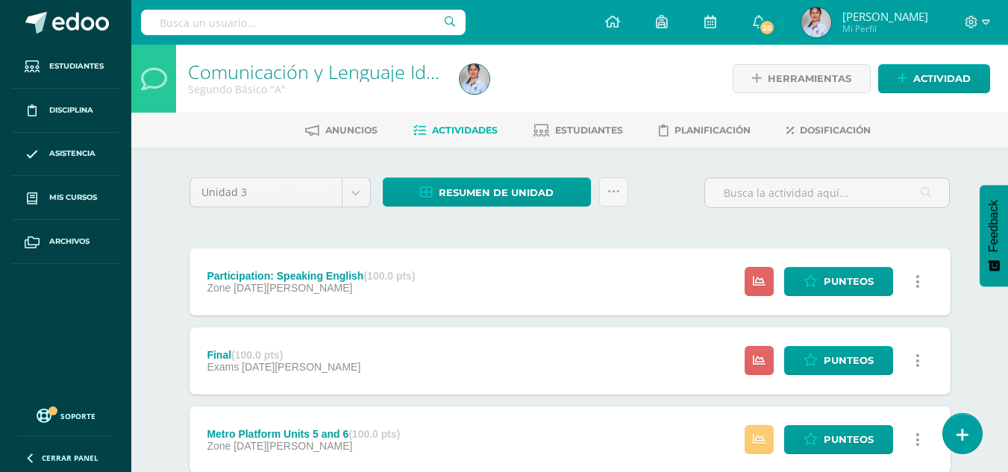
click at [372, 198] on div "Unidad 3 Unidad 1 Unidad 2 Unidad 3 Unidad 4" at bounding box center [280, 199] width 193 height 43
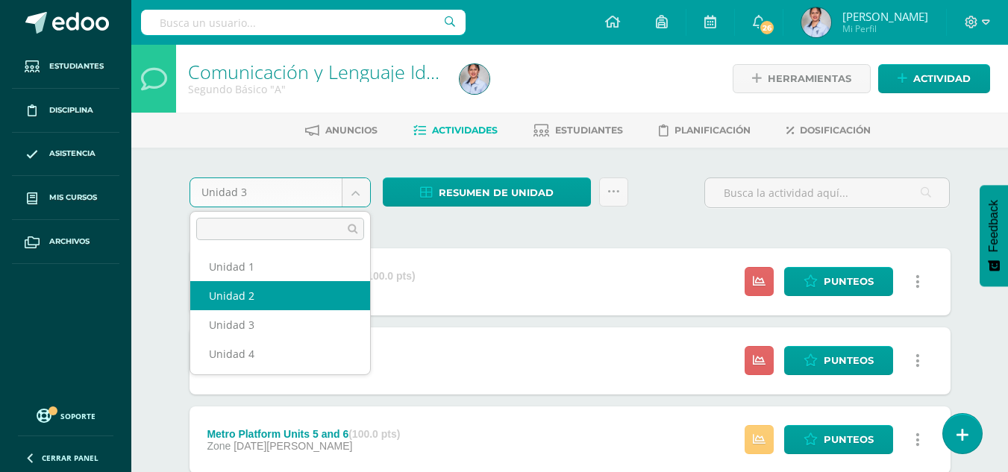
select select "Unidad 2"
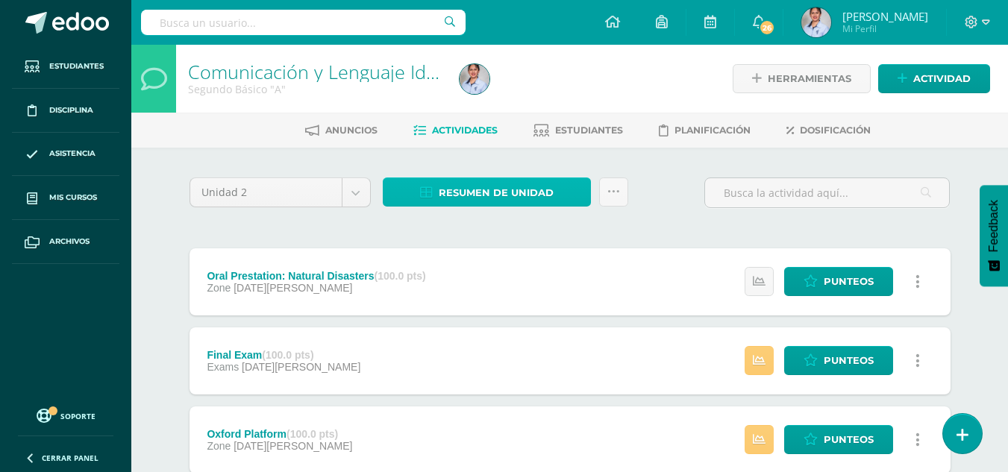
click at [492, 192] on span "Resumen de unidad" at bounding box center [496, 193] width 115 height 28
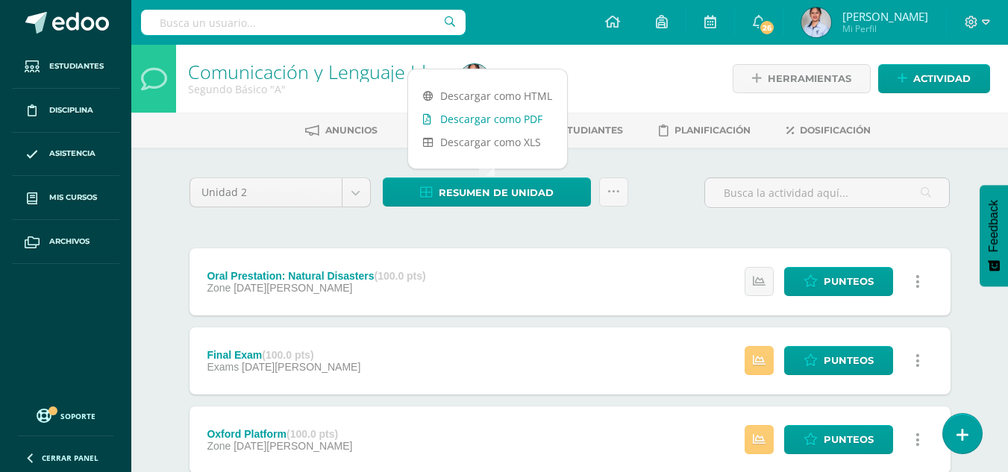
click at [496, 125] on link "Descargar como PDF" at bounding box center [487, 118] width 159 height 23
click at [356, 195] on body "Estudiantes Disciplina Asistencia Mis cursos Archivos Soporte Ayuda Reportar un…" at bounding box center [504, 444] width 1008 height 889
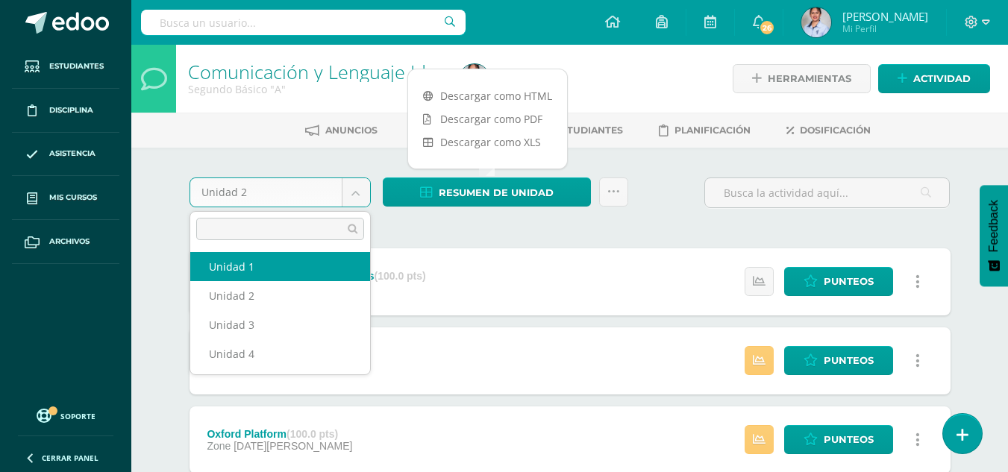
select select "Unidad 1"
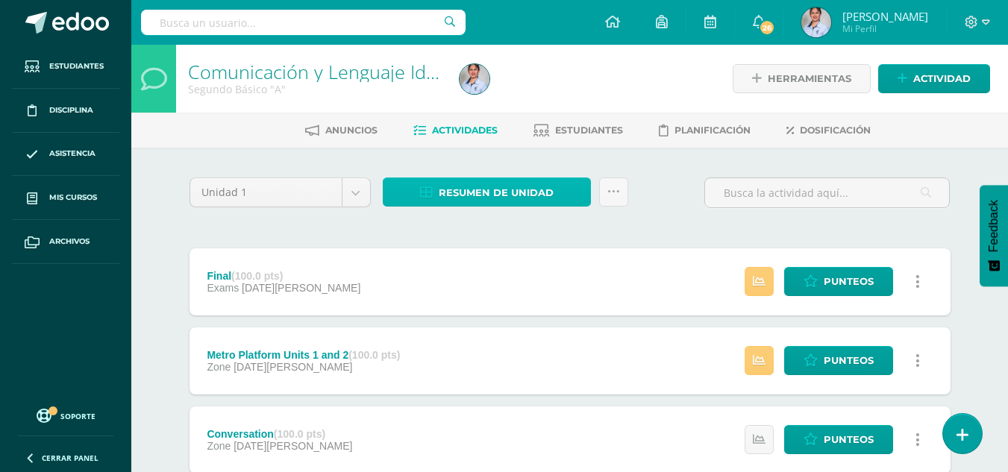
click at [531, 195] on span "Resumen de unidad" at bounding box center [496, 193] width 115 height 28
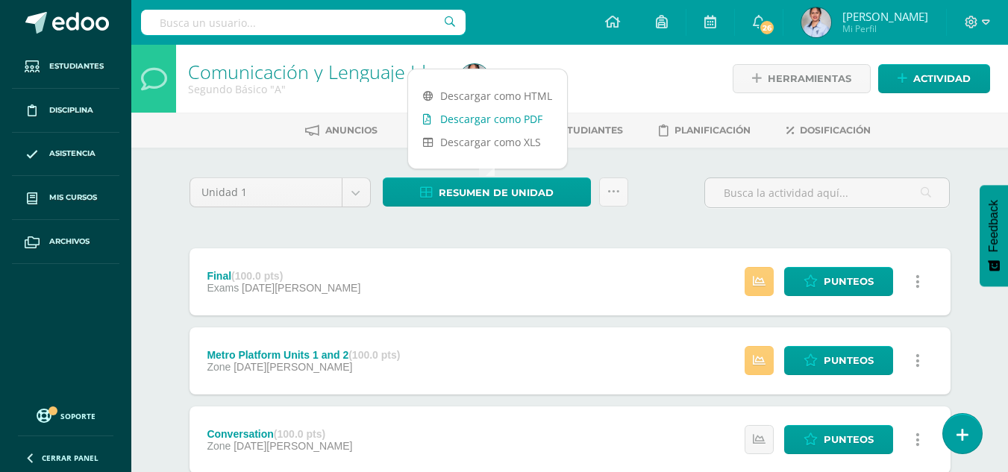
click at [524, 118] on link "Descargar como PDF" at bounding box center [487, 118] width 159 height 23
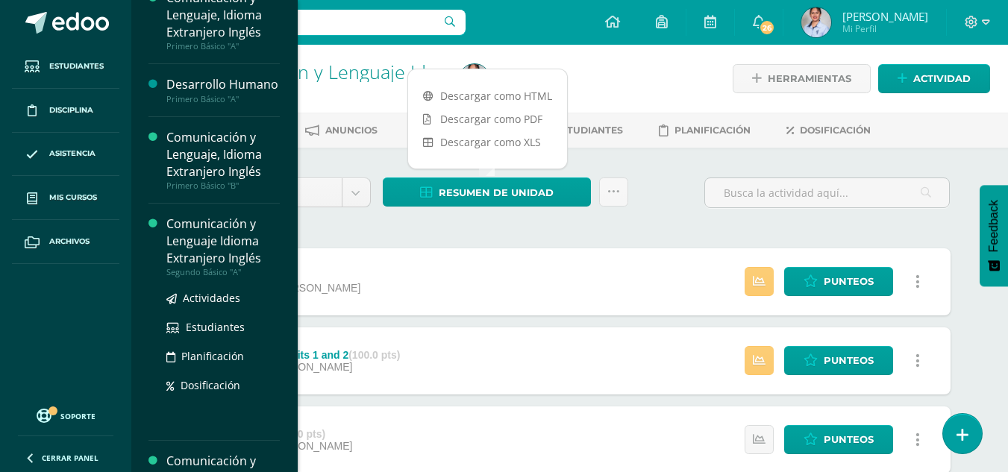
scroll to position [147, 0]
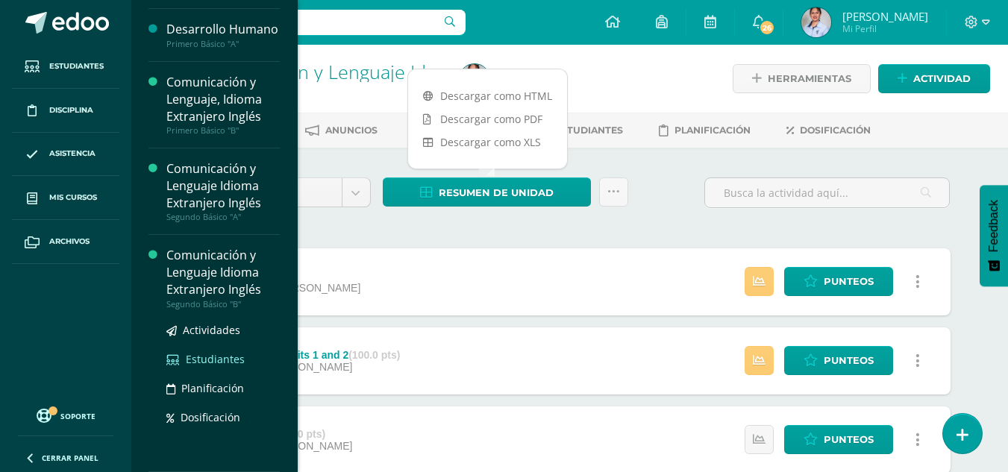
click at [203, 361] on span "Estudiantes" at bounding box center [215, 359] width 59 height 14
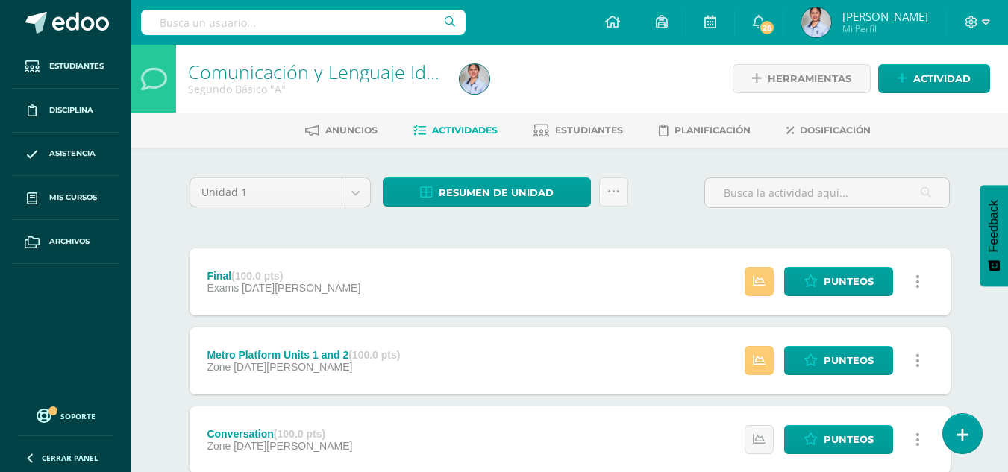
scroll to position [0, 0]
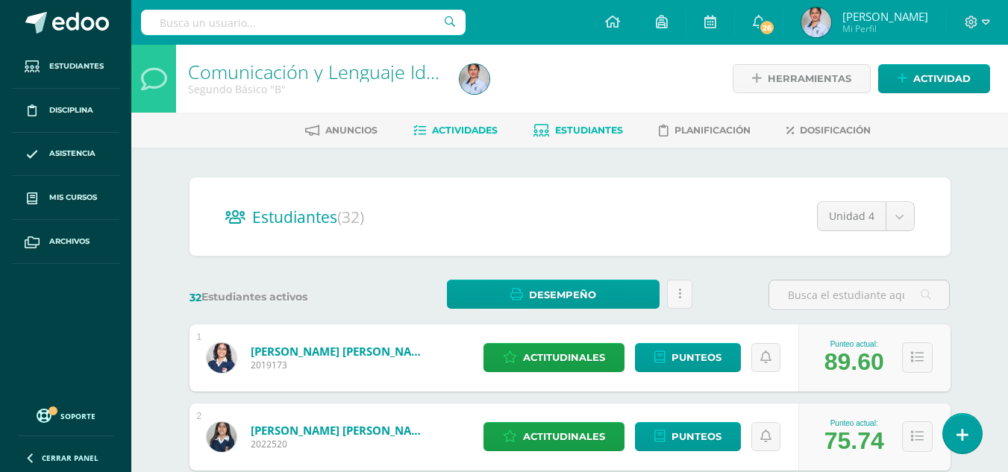
click at [460, 128] on span "Actividades" at bounding box center [465, 130] width 66 height 11
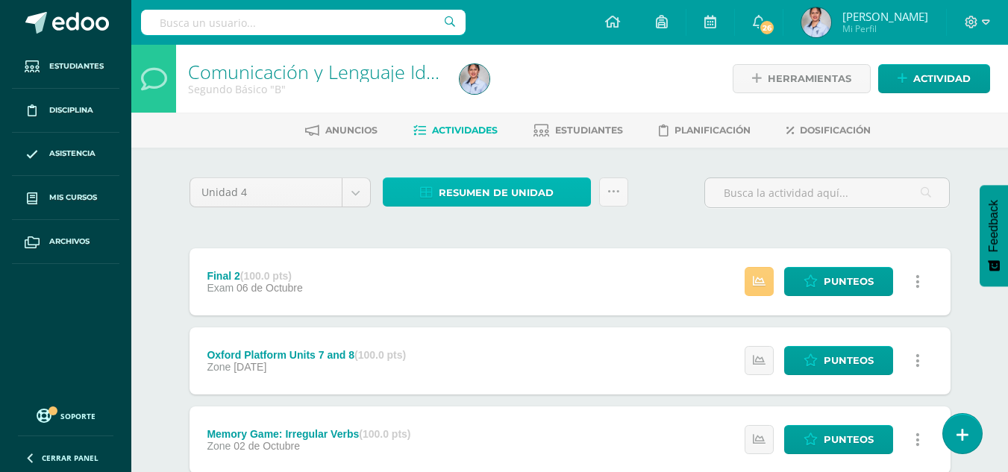
click at [469, 189] on span "Resumen de unidad" at bounding box center [496, 193] width 115 height 28
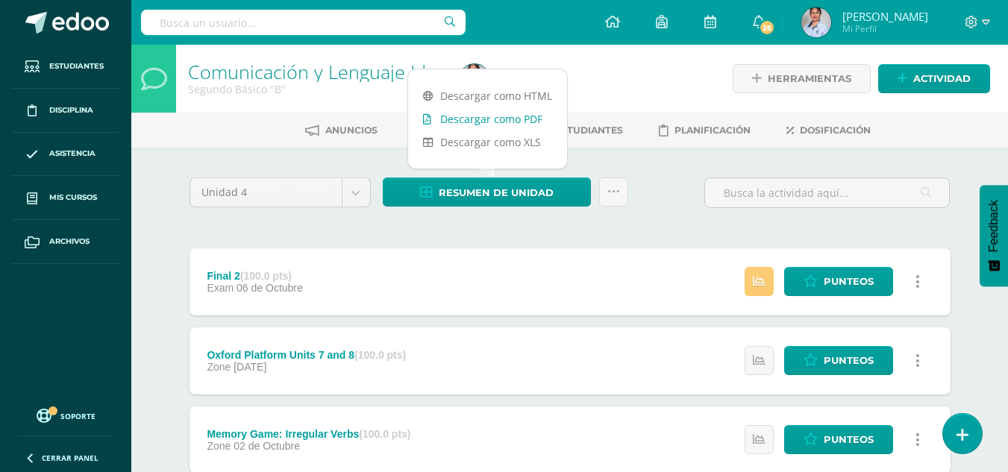
click at [527, 126] on link "Descargar como PDF" at bounding box center [487, 118] width 159 height 23
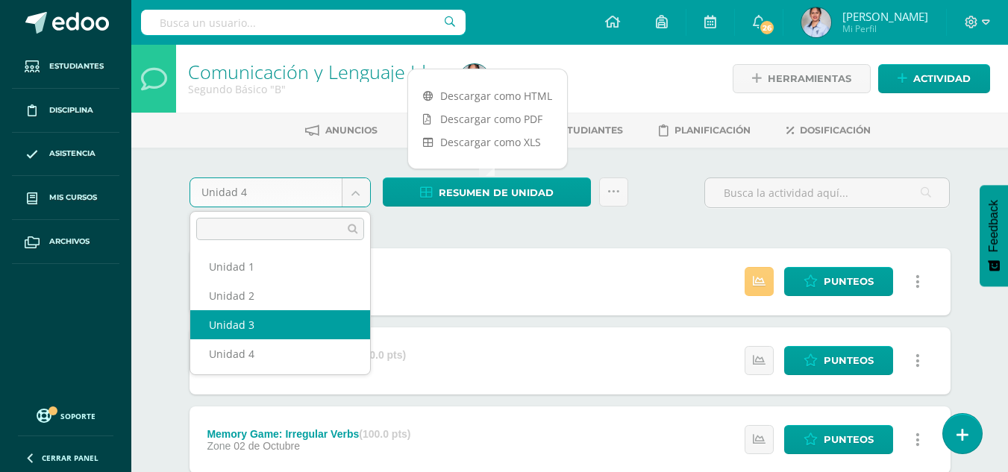
select select "Unidad 3"
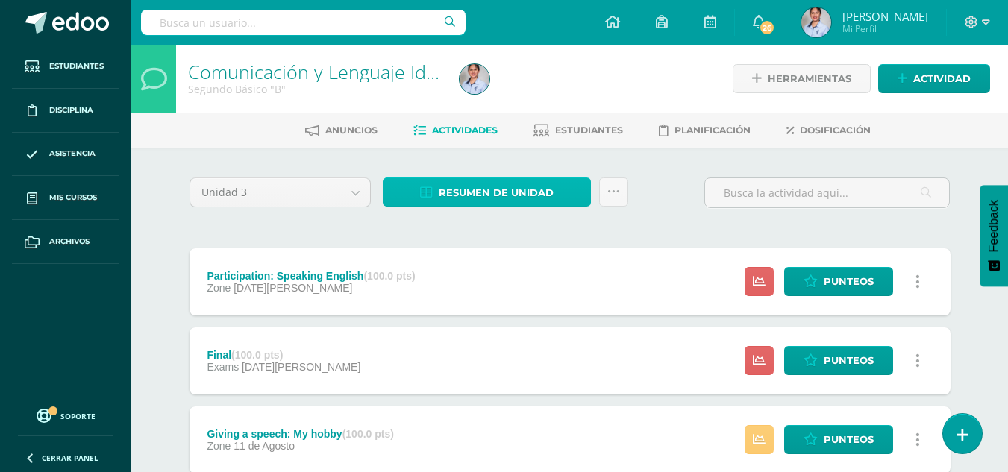
click at [505, 188] on span "Resumen de unidad" at bounding box center [496, 193] width 115 height 28
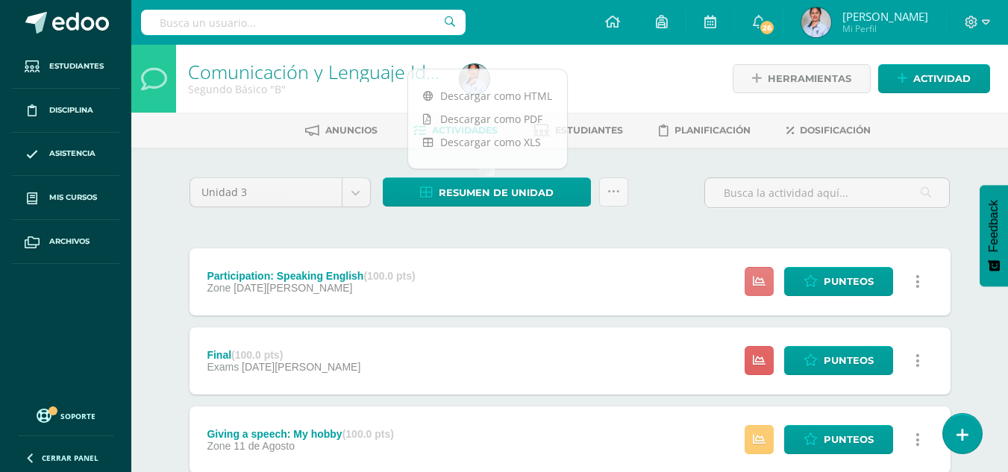
click at [762, 283] on icon at bounding box center [759, 281] width 13 height 13
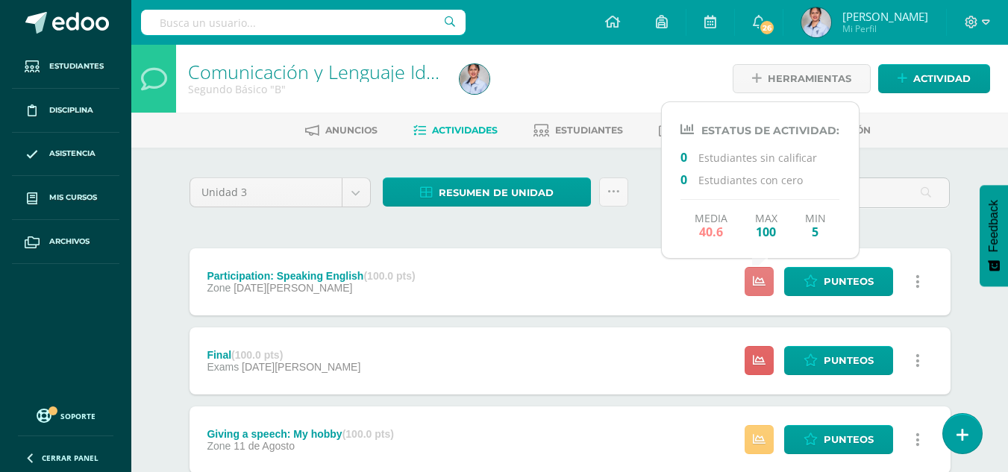
click at [762, 283] on icon at bounding box center [759, 281] width 13 height 13
click at [483, 219] on div "Resumen de unidad Enviar punteos a revision Historial de actividad" at bounding box center [505, 199] width 257 height 43
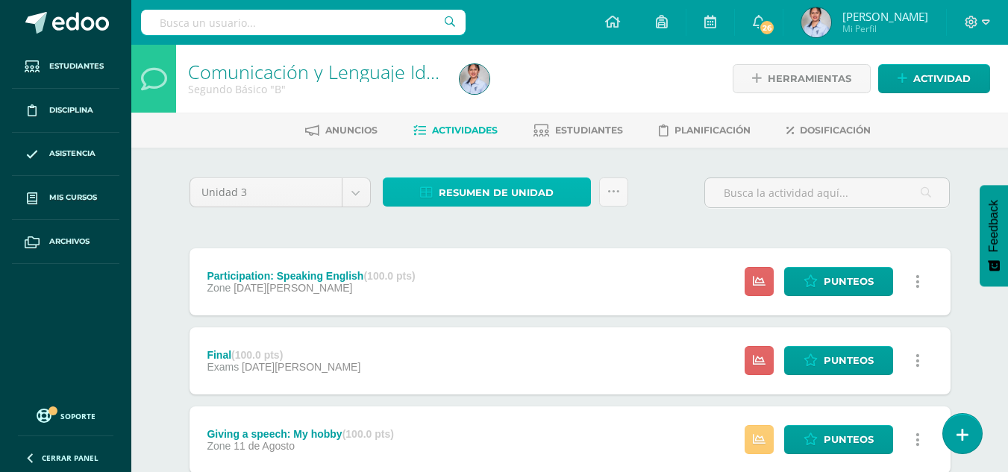
click at [477, 192] on span "Resumen de unidad" at bounding box center [496, 193] width 115 height 28
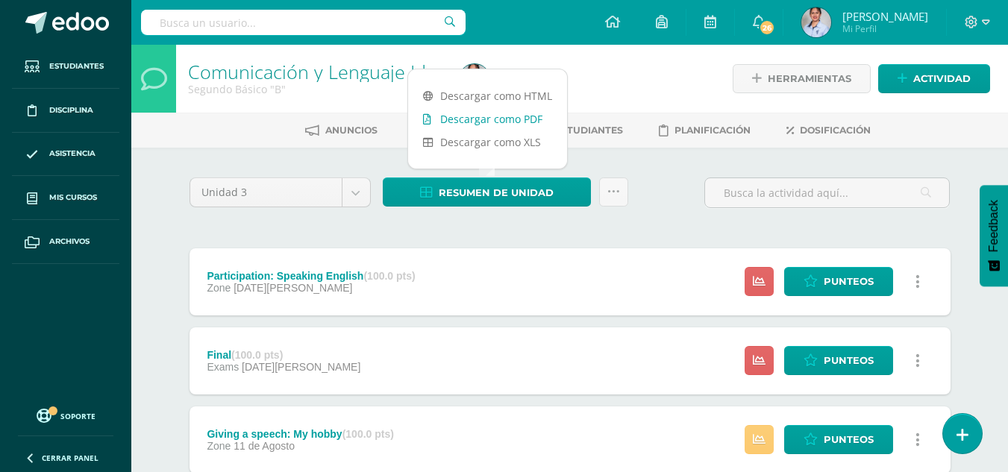
click at [463, 119] on link "Descargar como PDF" at bounding box center [487, 118] width 159 height 23
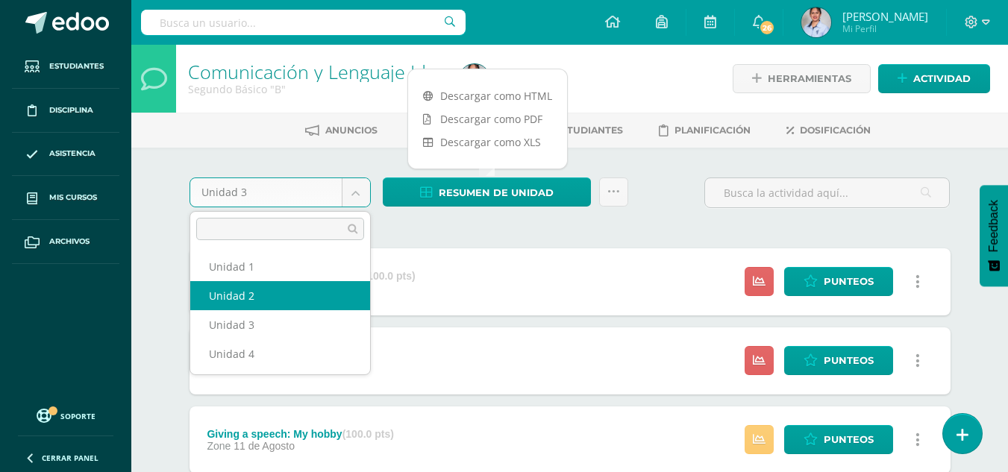
select select "Unidad 2"
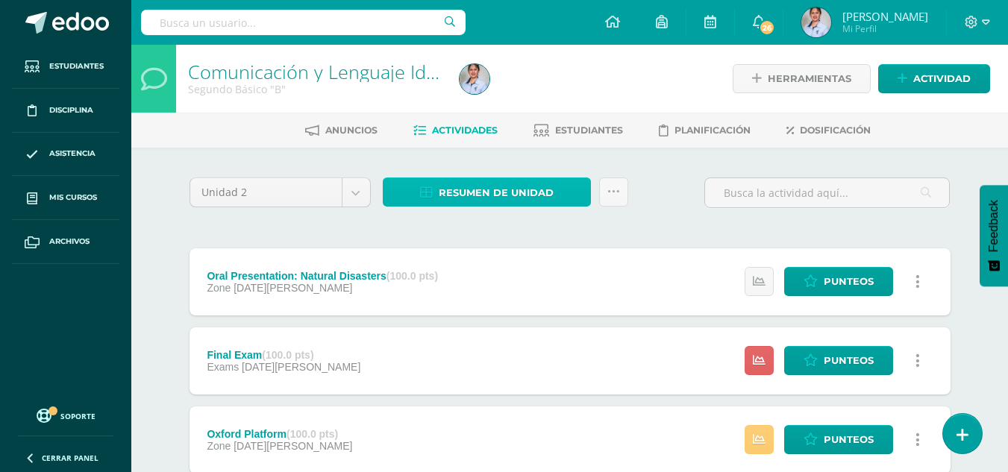
click at [527, 194] on span "Resumen de unidad" at bounding box center [496, 193] width 115 height 28
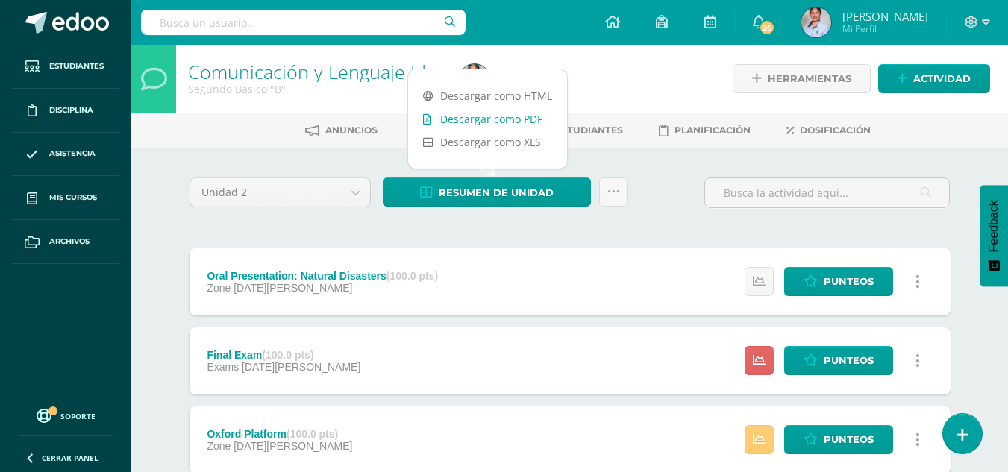
click at [516, 112] on link "Descargar como PDF" at bounding box center [487, 118] width 159 height 23
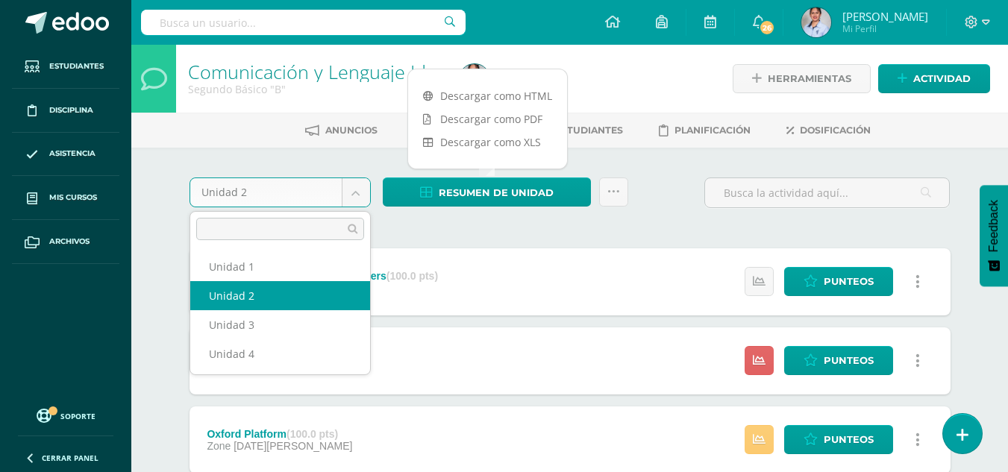
click at [352, 196] on body "Estudiantes Disciplina Asistencia Mis cursos Archivos Soporte Ayuda Reportar un…" at bounding box center [504, 444] width 1008 height 889
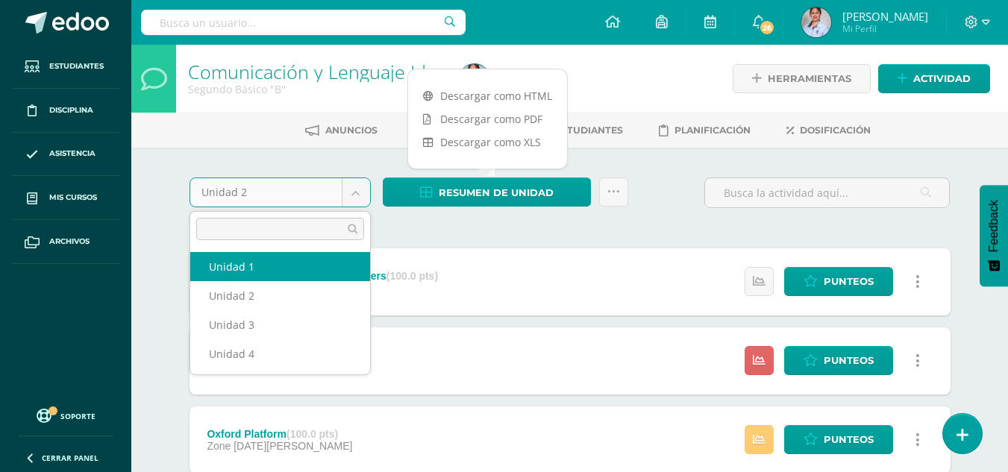
select select "Unidad 1"
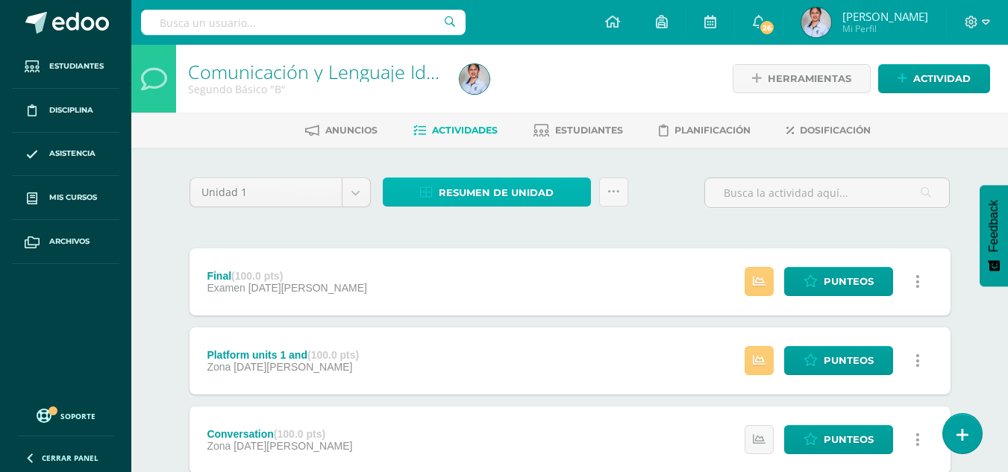
click at [518, 195] on span "Resumen de unidad" at bounding box center [496, 193] width 115 height 28
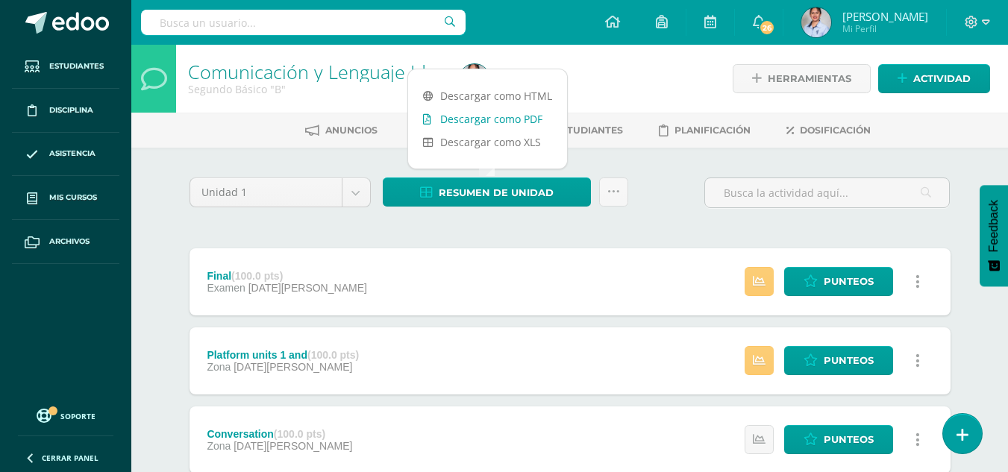
click at [507, 123] on link "Descargar como PDF" at bounding box center [487, 118] width 159 height 23
click at [677, 76] on div at bounding box center [593, 79] width 278 height 68
